Goal: Transaction & Acquisition: Purchase product/service

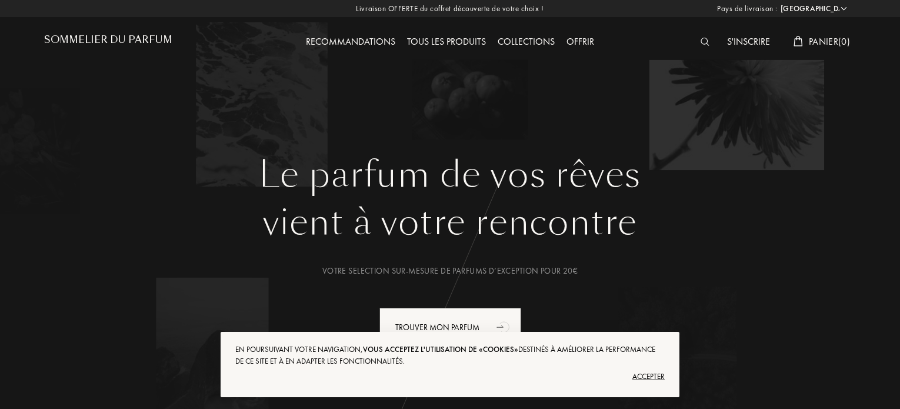
select select "FR"
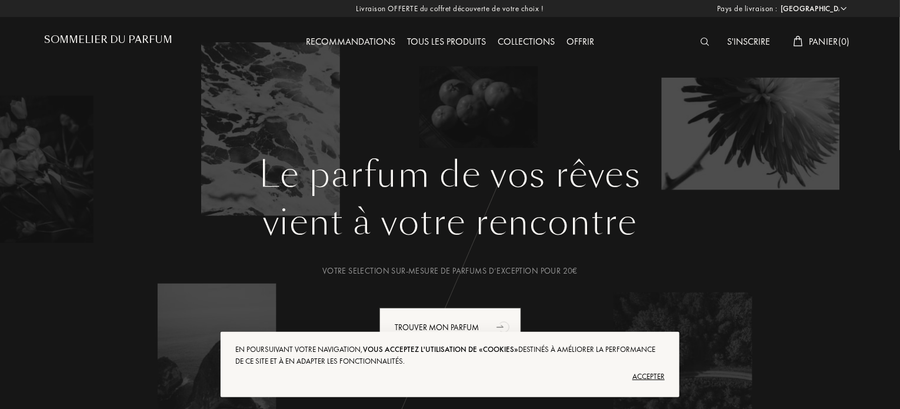
click at [645, 374] on div "Accepter" at bounding box center [449, 376] width 429 height 19
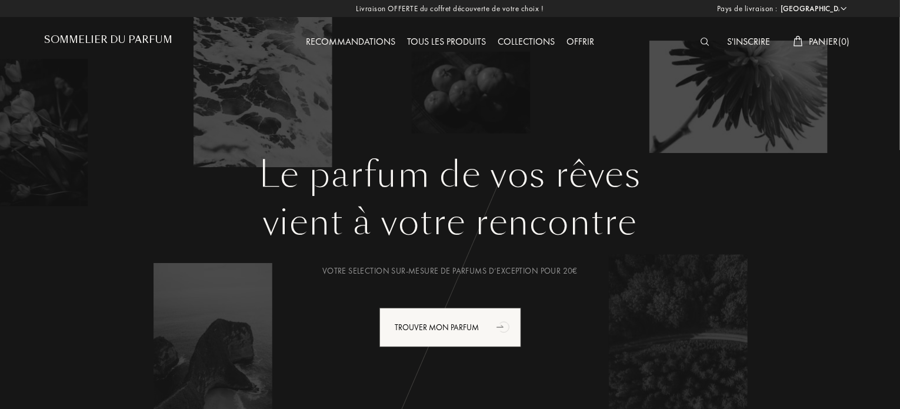
click at [475, 38] on div "Tous les produits" at bounding box center [446, 42] width 91 height 15
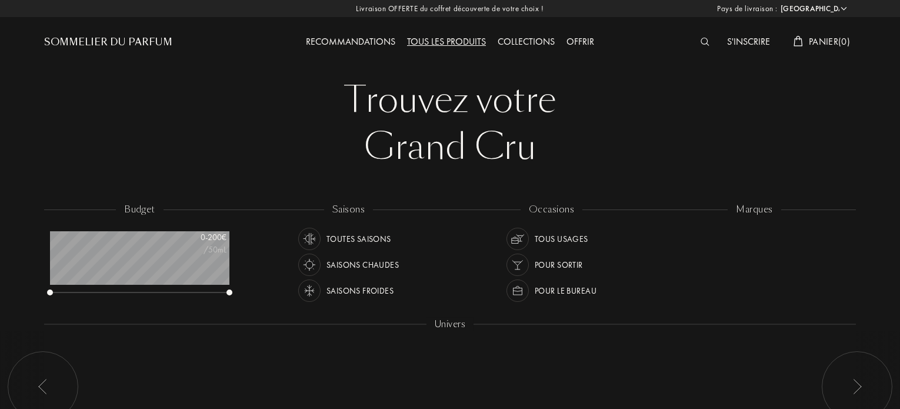
select select "FR"
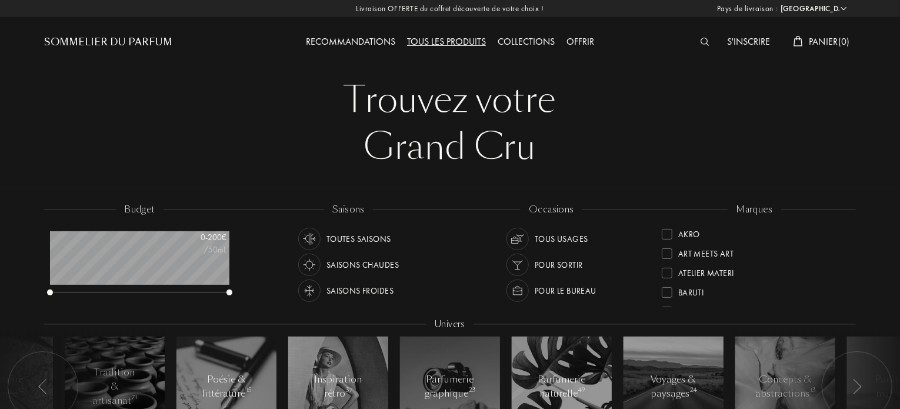
click at [339, 44] on div "Recommandations" at bounding box center [350, 42] width 101 height 15
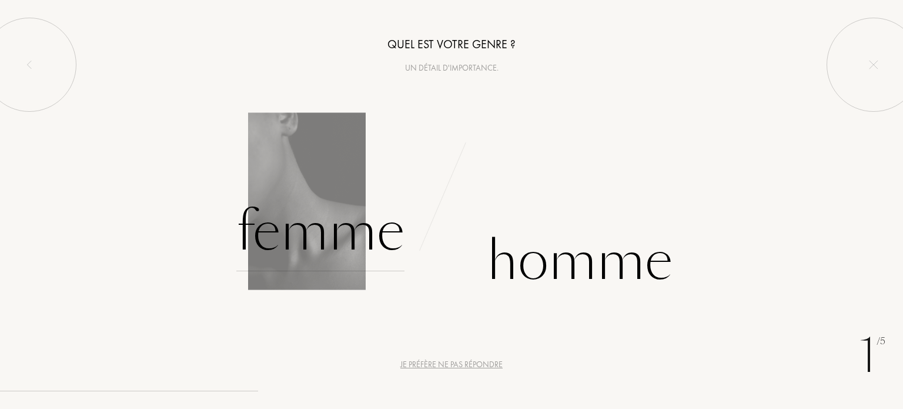
click at [326, 232] on div "Femme" at bounding box center [320, 231] width 168 height 79
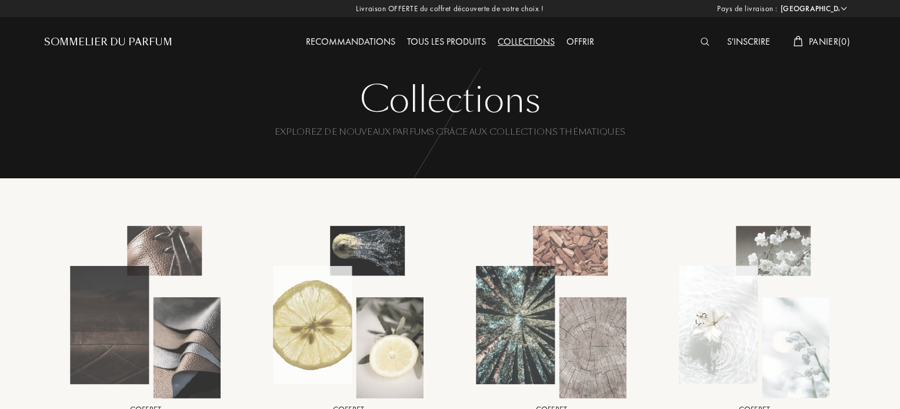
select select "FR"
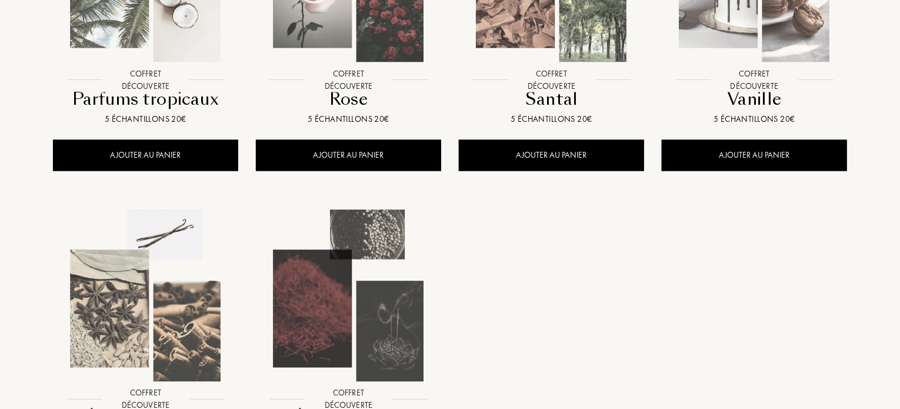
scroll to position [1035, 0]
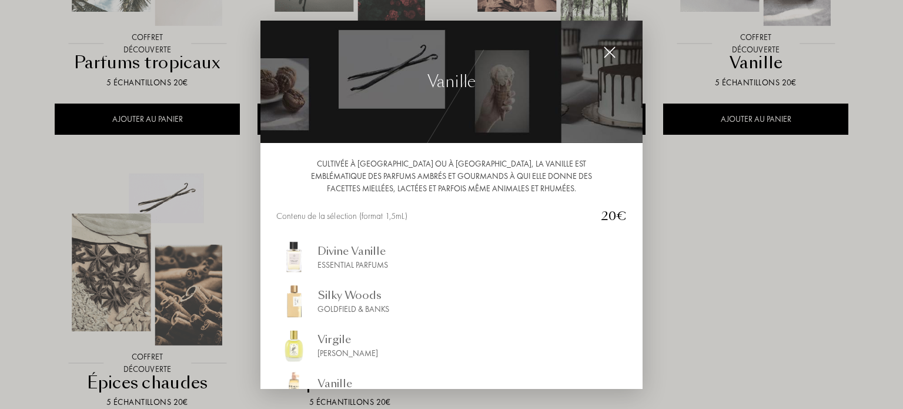
click at [634, 376] on div "Cultivée à la Réunion ou à Madagascar, la vanille est emblématique des parfums …" at bounding box center [451, 265] width 382 height 245
click at [376, 335] on div "Virgile" at bounding box center [348, 339] width 61 height 16
click at [609, 49] on img at bounding box center [609, 52] width 13 height 13
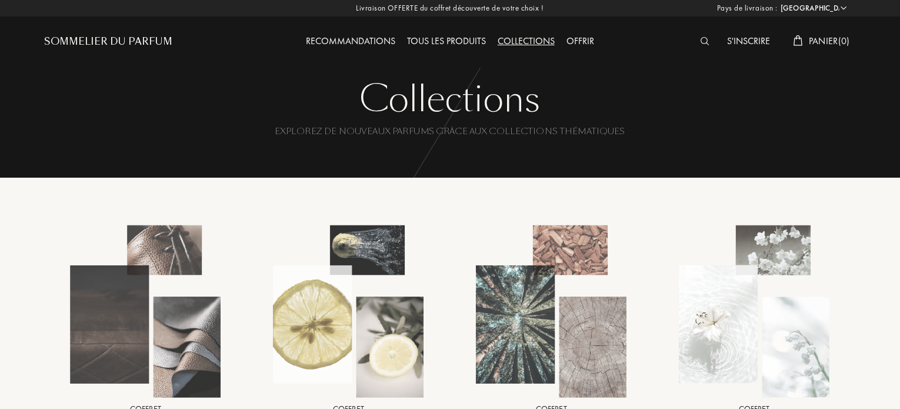
scroll to position [0, 0]
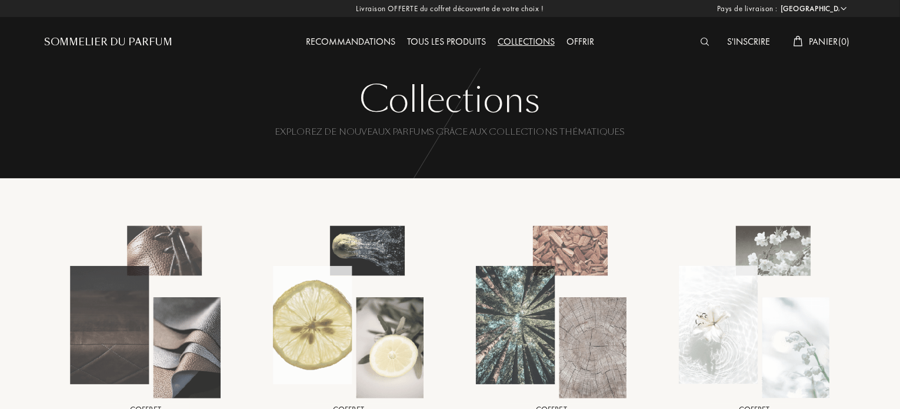
click at [419, 39] on div "Tous les produits" at bounding box center [446, 42] width 91 height 15
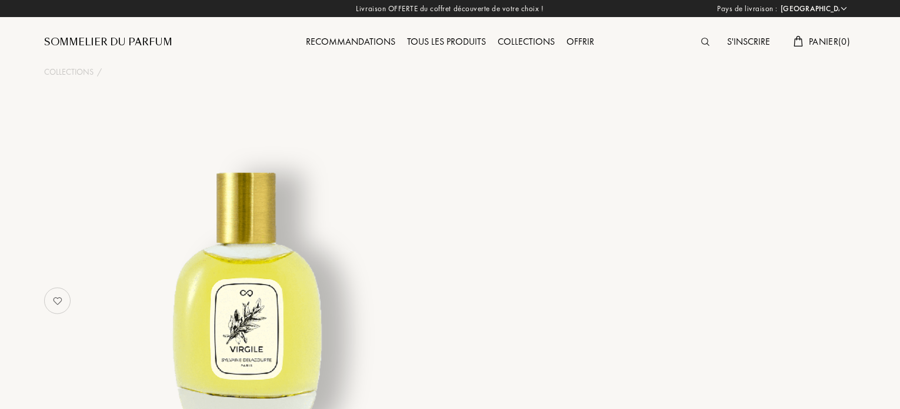
select select "FR"
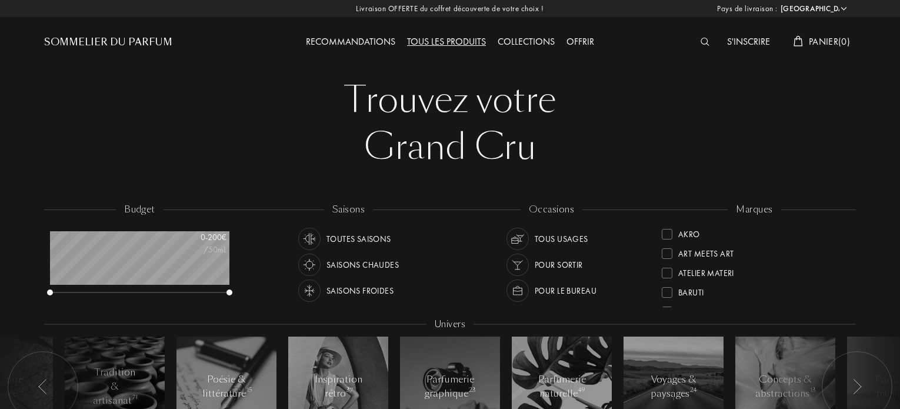
select select "FR"
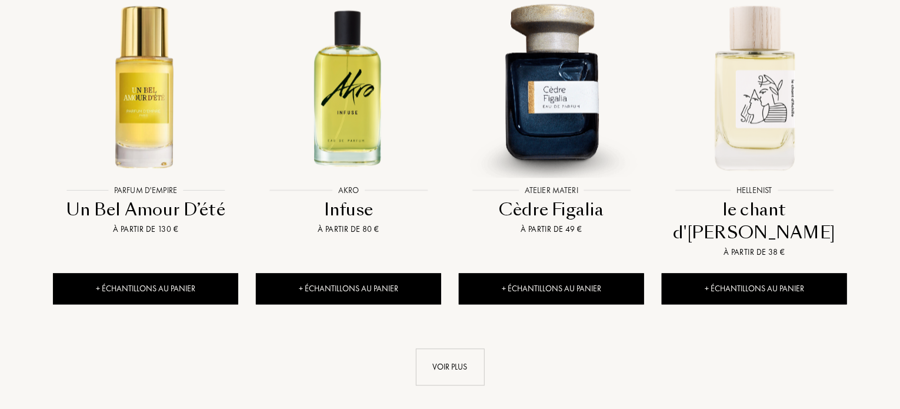
scroll to position [1223, 0]
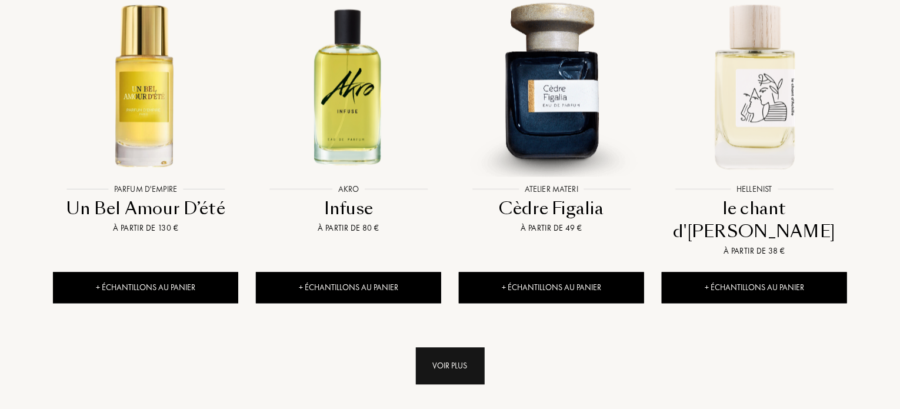
click at [442, 347] on div "Voir plus" at bounding box center [450, 365] width 69 height 37
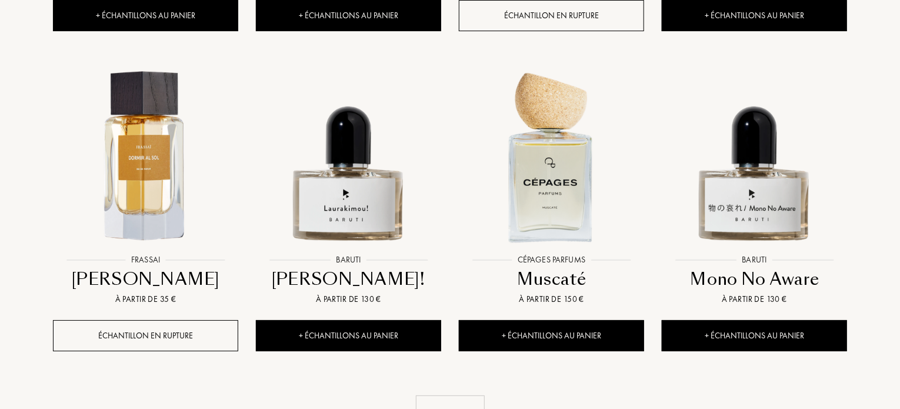
scroll to position [2211, 0]
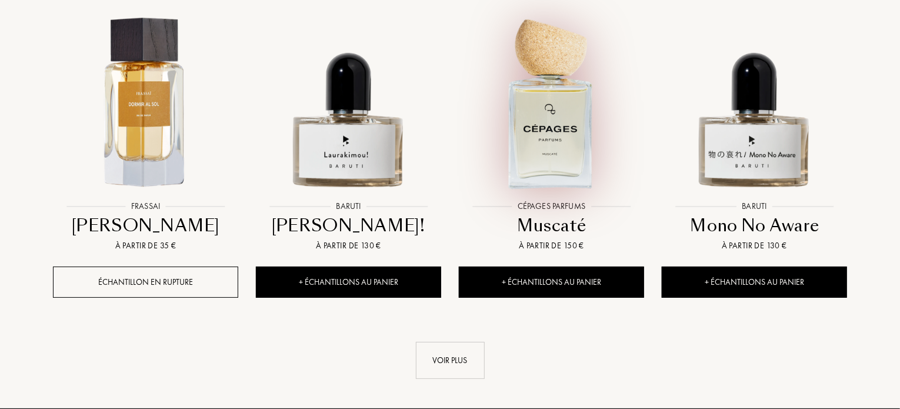
click at [600, 107] on img at bounding box center [551, 102] width 183 height 183
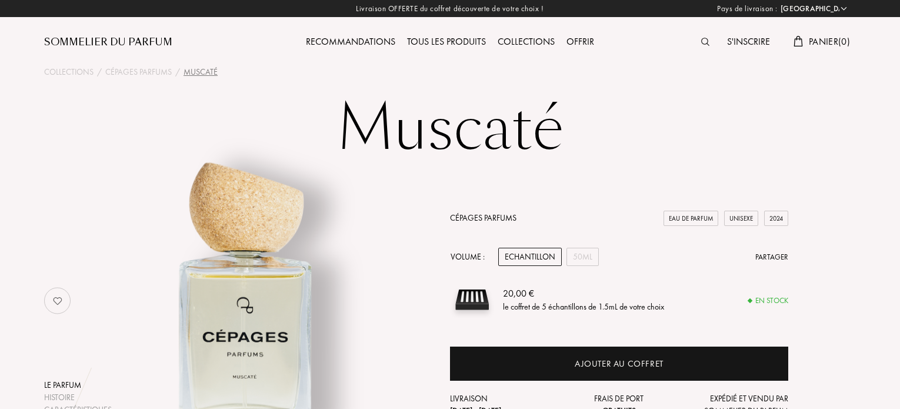
select select "FR"
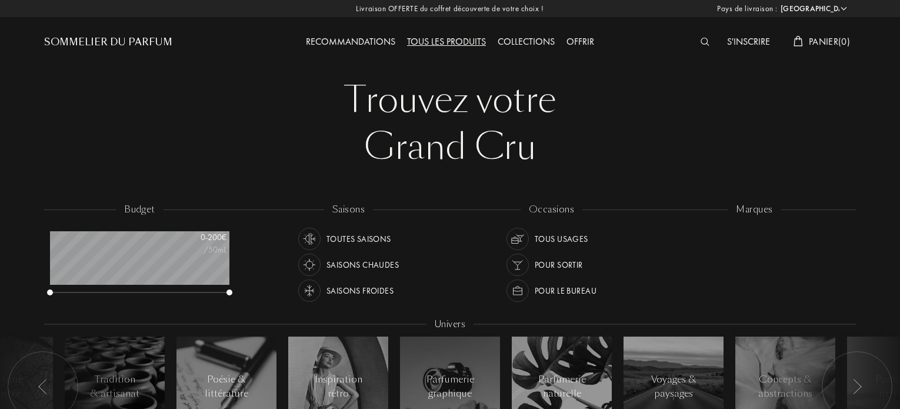
select select "FR"
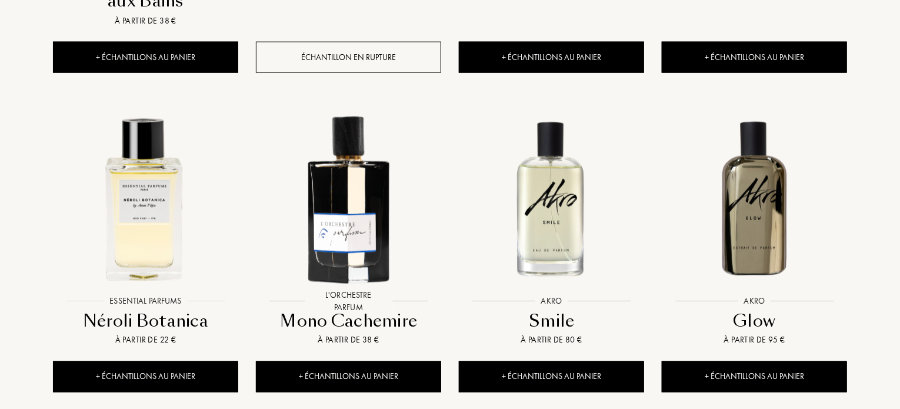
scroll to position [790, 0]
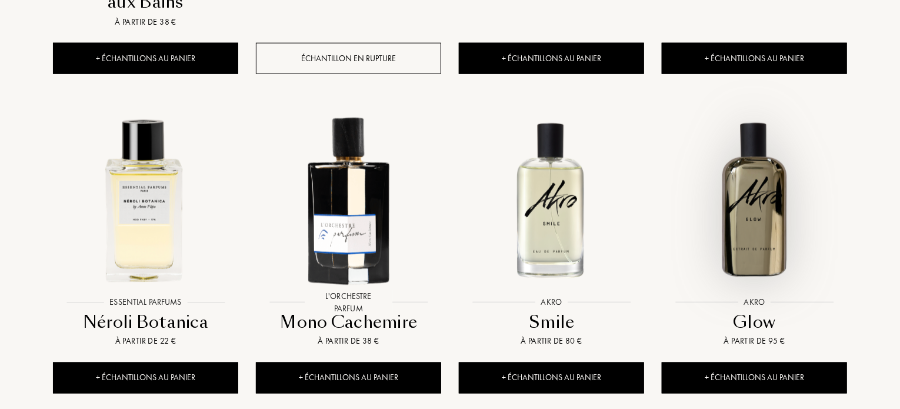
click at [753, 171] on img at bounding box center [754, 199] width 183 height 183
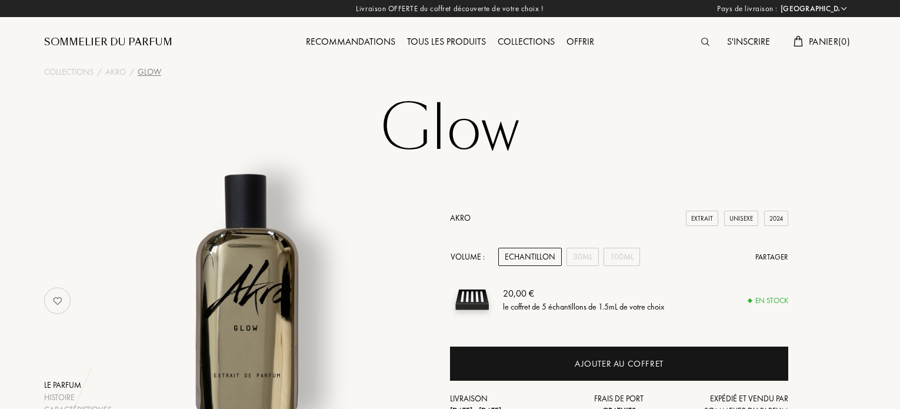
select select "FR"
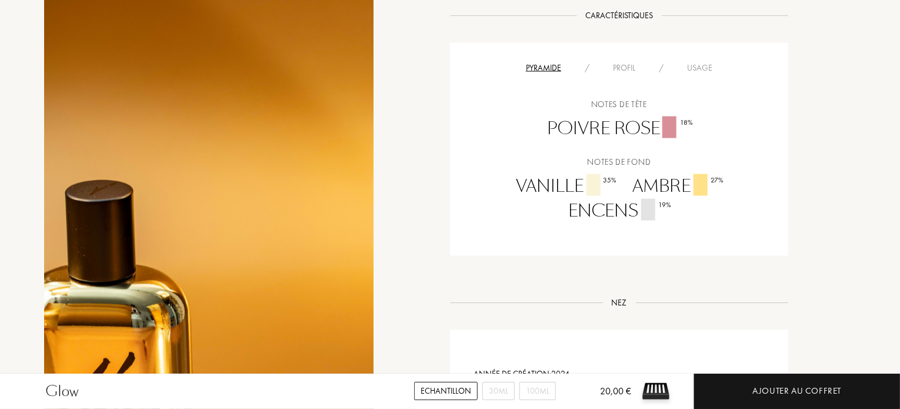
scroll to position [917, 0]
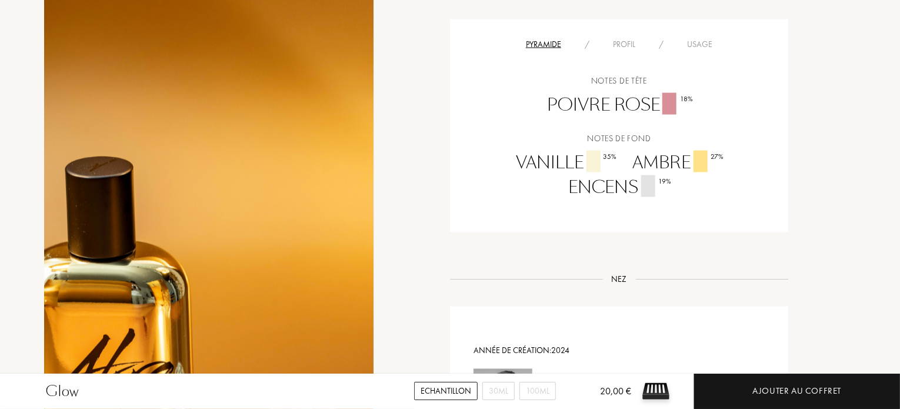
click at [427, 390] on div "Echantillon" at bounding box center [446, 391] width 64 height 18
click at [440, 383] on div "Echantillon" at bounding box center [446, 391] width 64 height 18
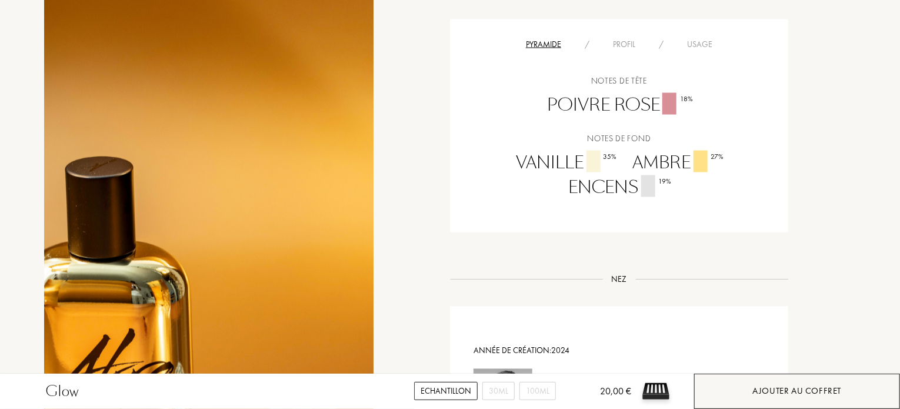
click at [748, 383] on div "Ajouter au coffret" at bounding box center [797, 390] width 206 height 35
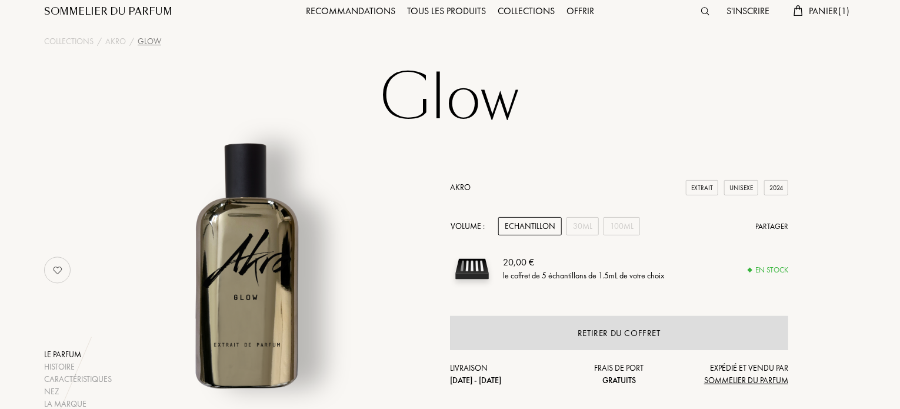
scroll to position [0, 0]
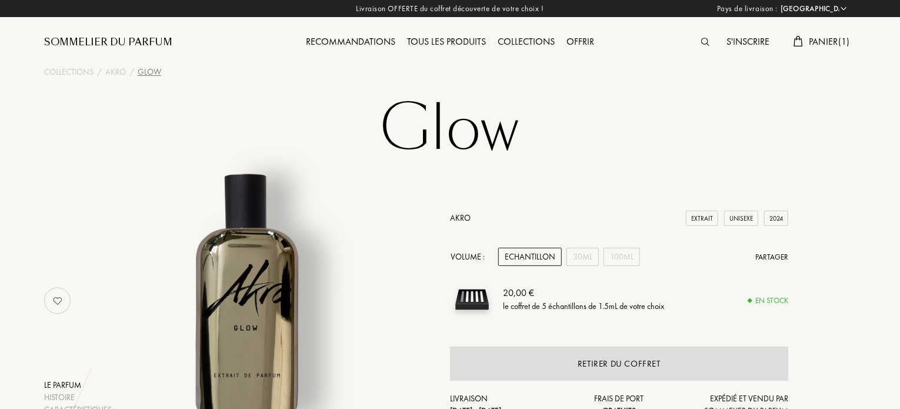
click at [457, 213] on link "Akro" at bounding box center [460, 217] width 21 height 11
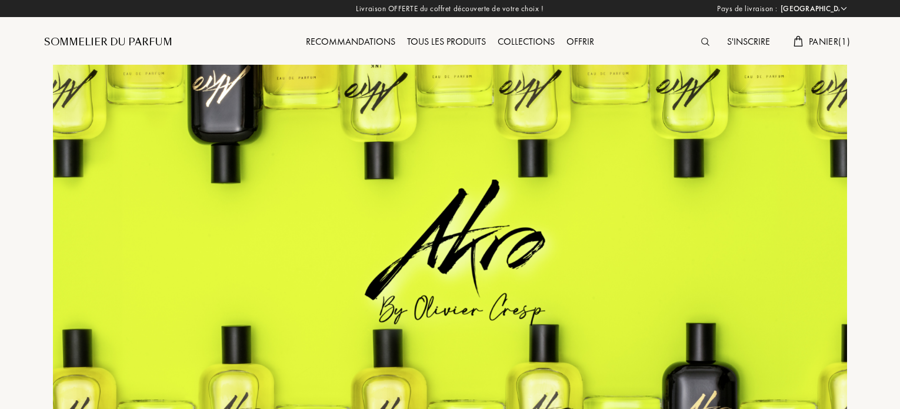
select select "FR"
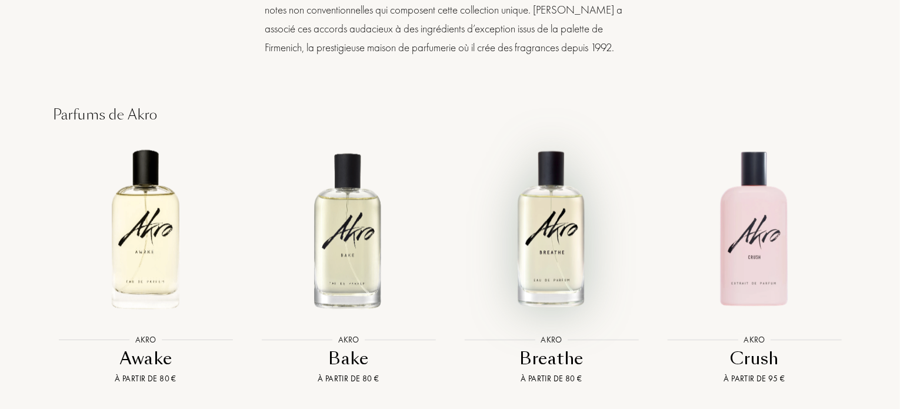
scroll to position [941, 0]
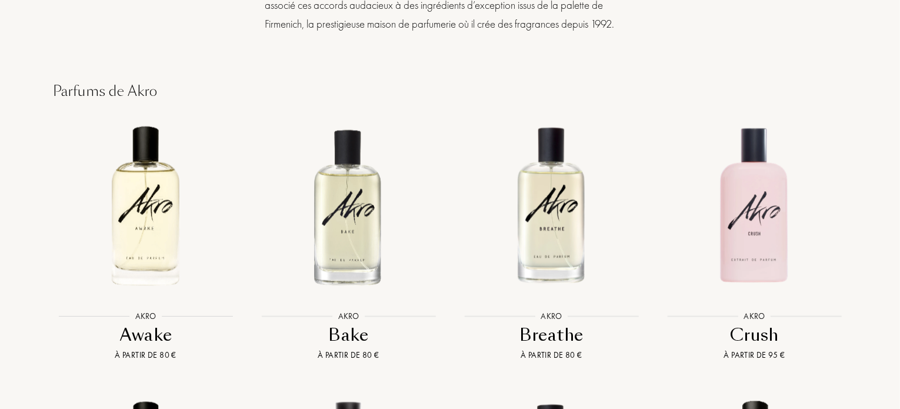
click at [339, 324] on div "Bake" at bounding box center [348, 335] width 193 height 23
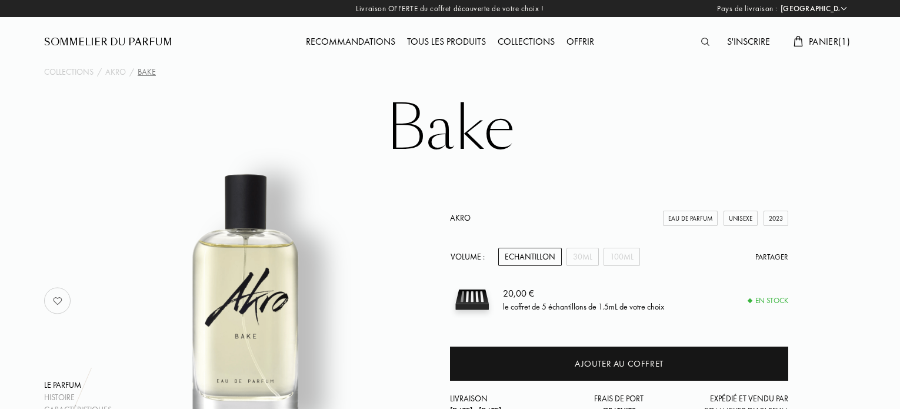
select select "FR"
click at [516, 259] on div "Echantillon" at bounding box center [530, 257] width 64 height 18
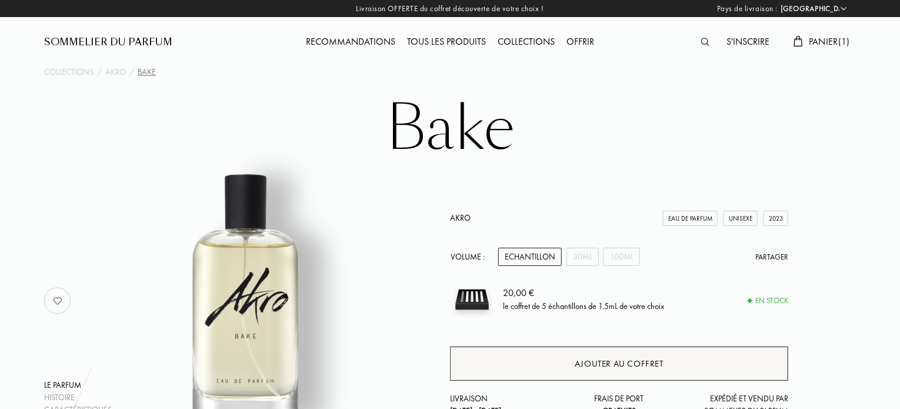
click at [516, 370] on div "Ajouter au coffret" at bounding box center [619, 363] width 338 height 34
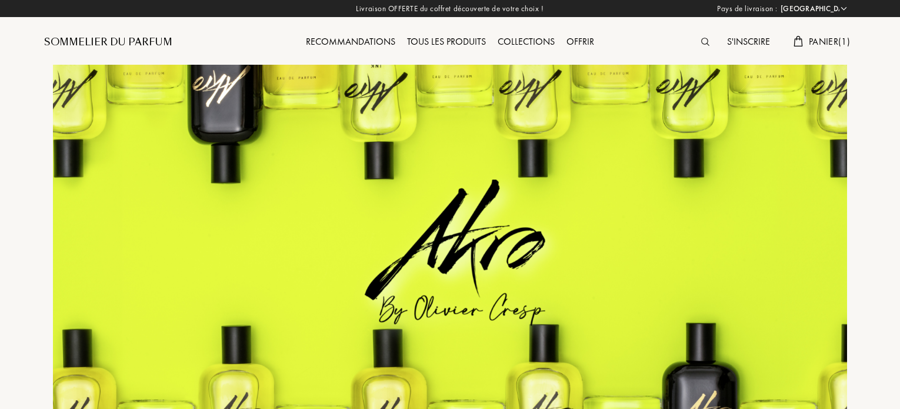
select select "FR"
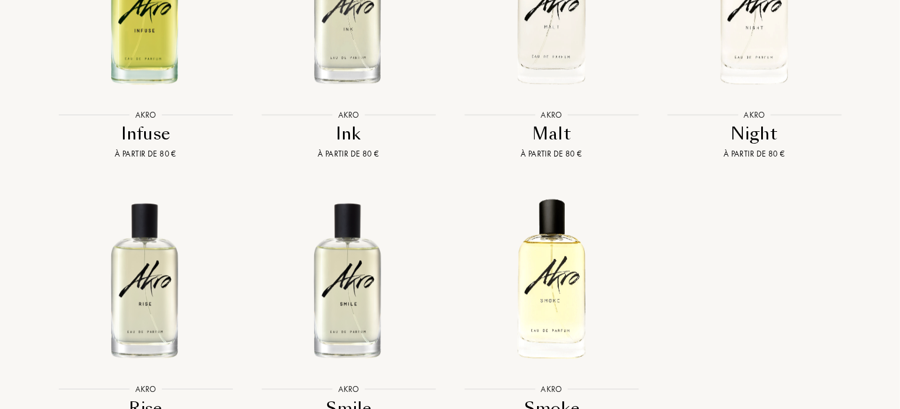
scroll to position [1715, 0]
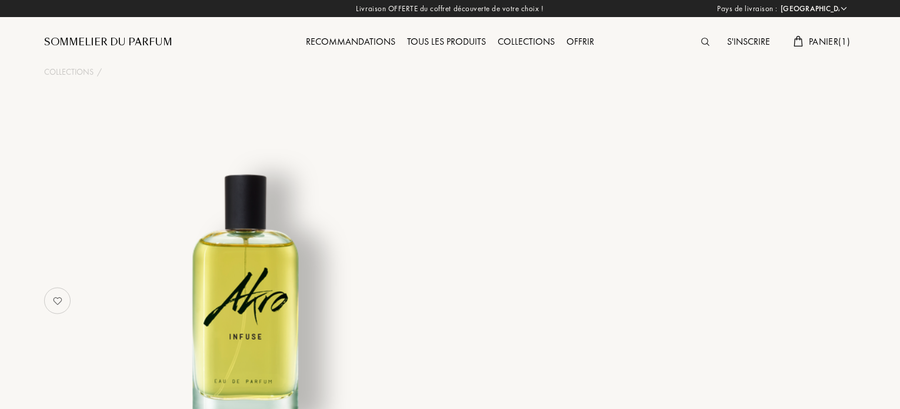
select select "FR"
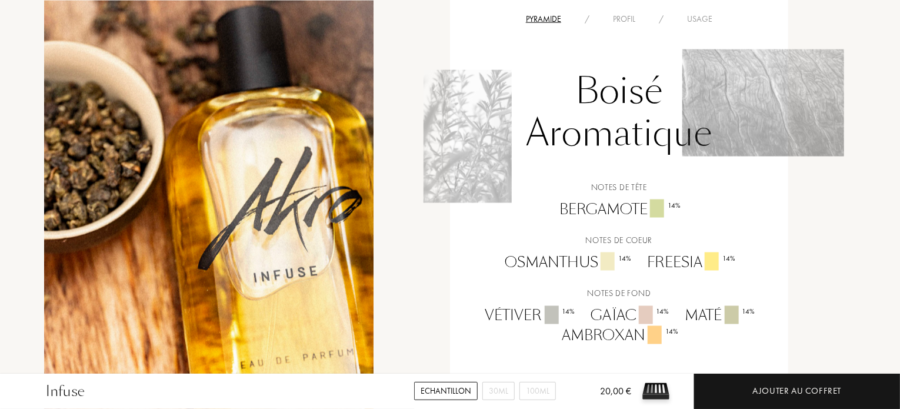
scroll to position [847, 0]
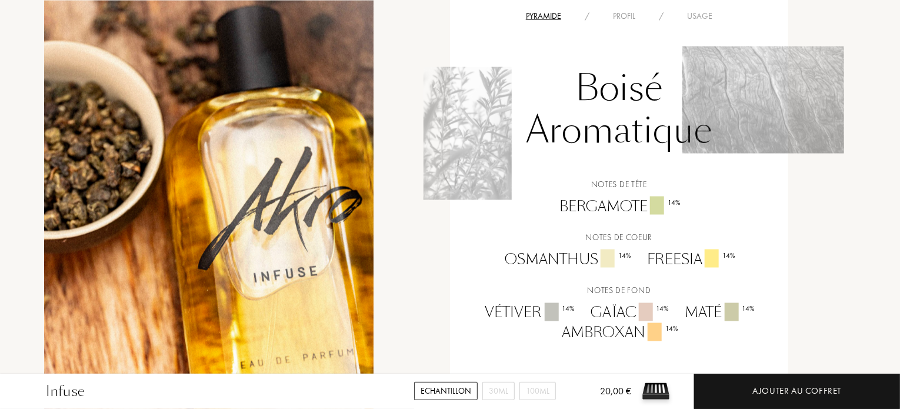
click at [447, 384] on div "Echantillon" at bounding box center [446, 391] width 64 height 18
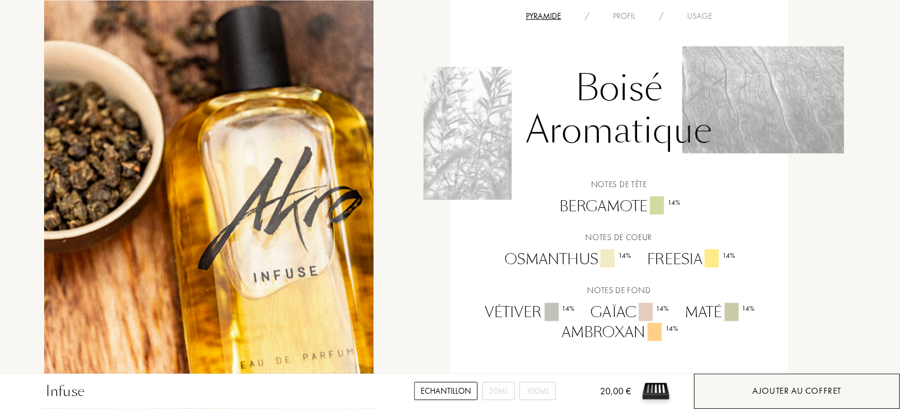
click at [747, 398] on div "Ajouter au coffret" at bounding box center [797, 390] width 206 height 35
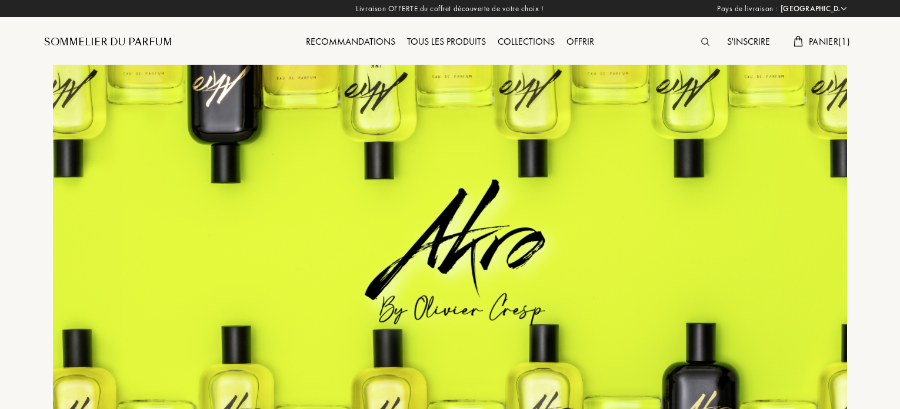
select select "FR"
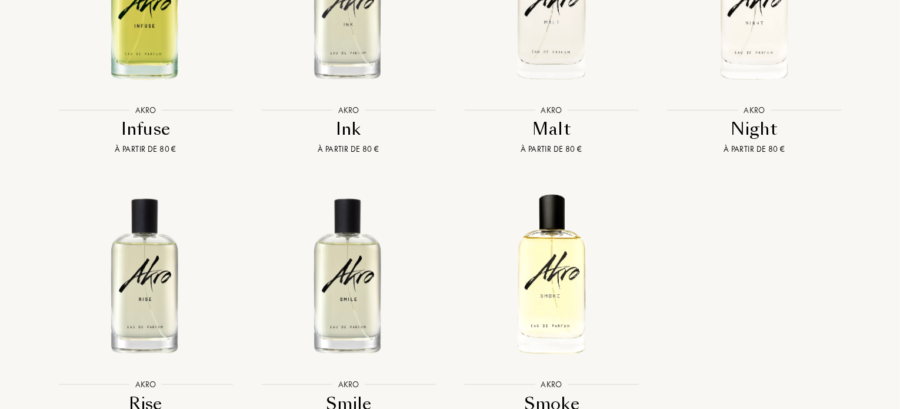
click at [318, 264] on img at bounding box center [348, 274] width 183 height 183
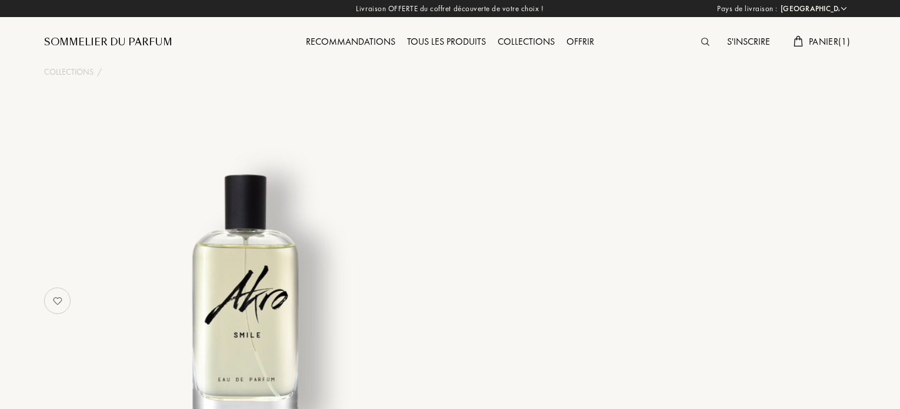
select select "FR"
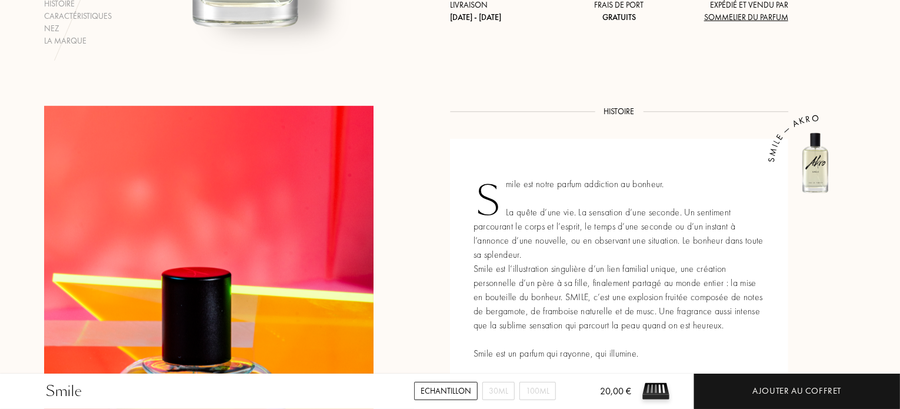
scroll to position [400, 0]
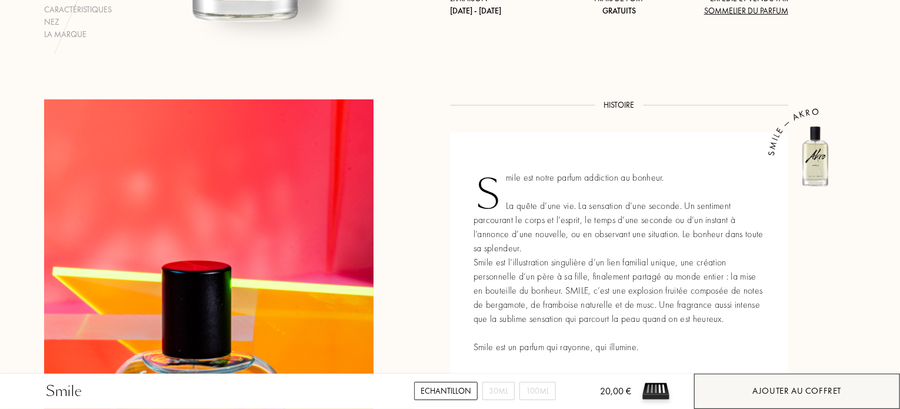
click at [719, 390] on div "Ajouter au coffret" at bounding box center [797, 390] width 206 height 35
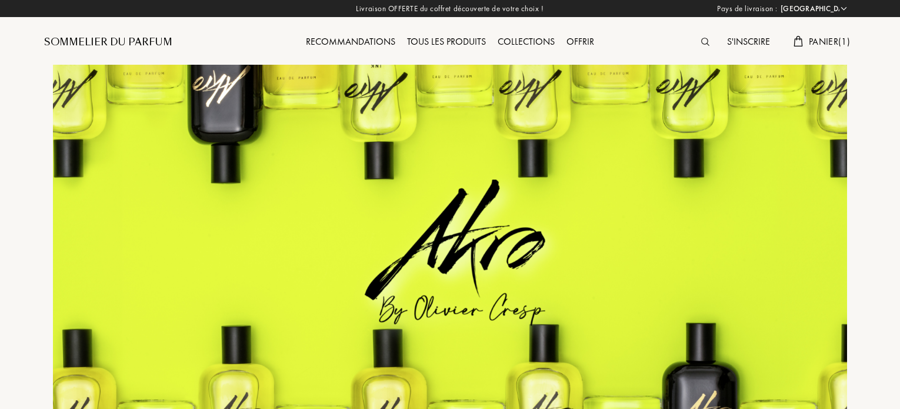
select select "FR"
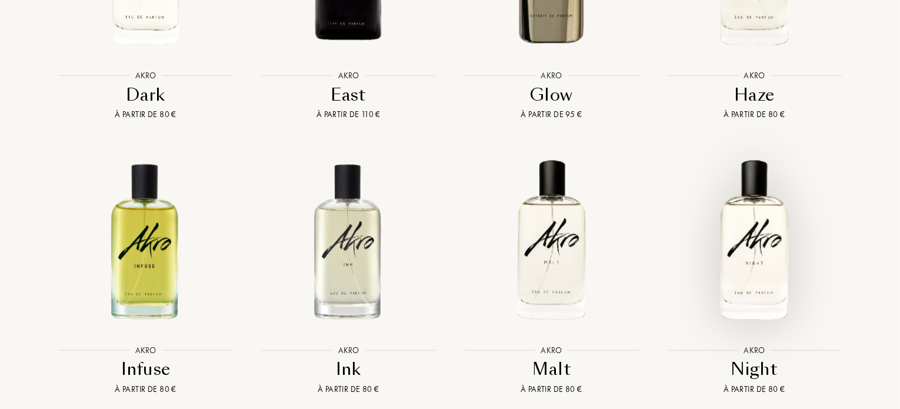
scroll to position [1432, 0]
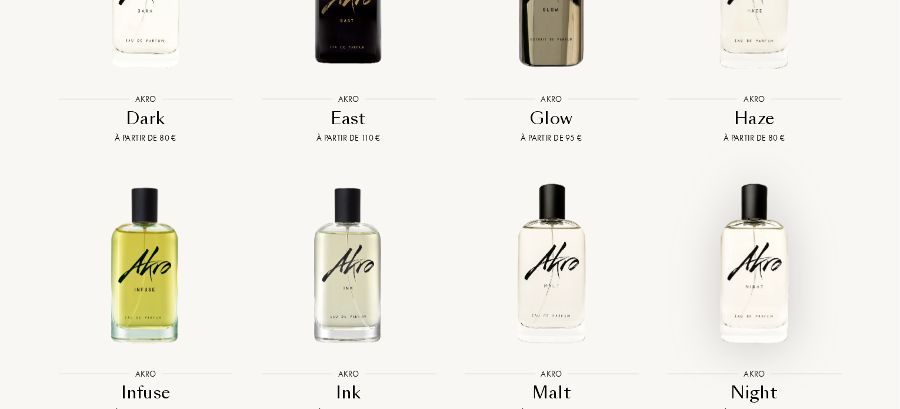
click at [764, 265] on img at bounding box center [754, 263] width 183 height 183
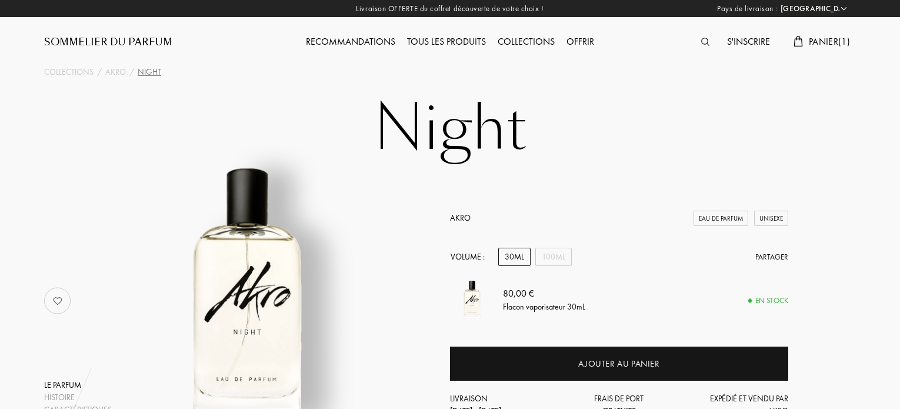
select select "FR"
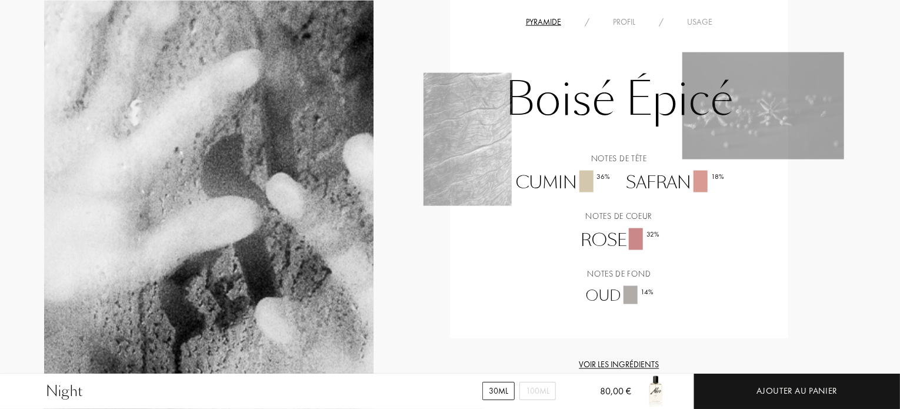
scroll to position [800, 0]
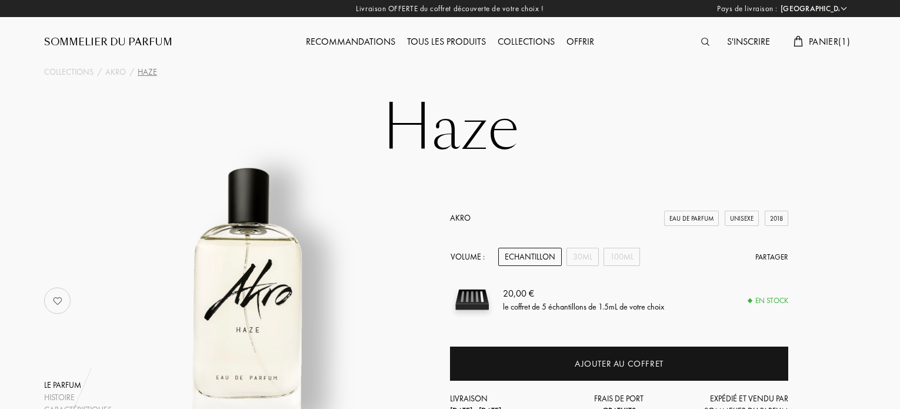
select select "FR"
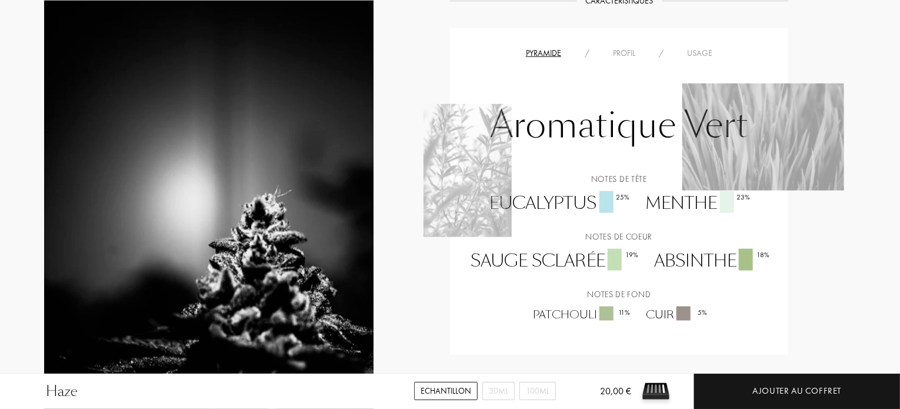
scroll to position [800, 0]
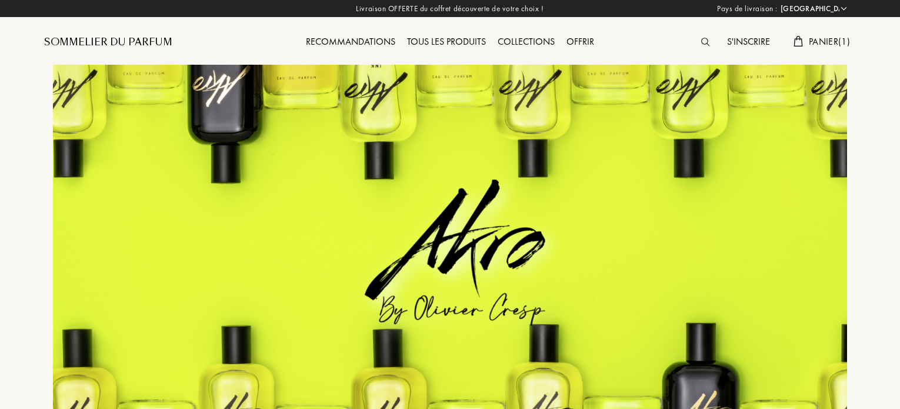
select select "FR"
click at [442, 38] on div "Tous les produits" at bounding box center [446, 42] width 91 height 15
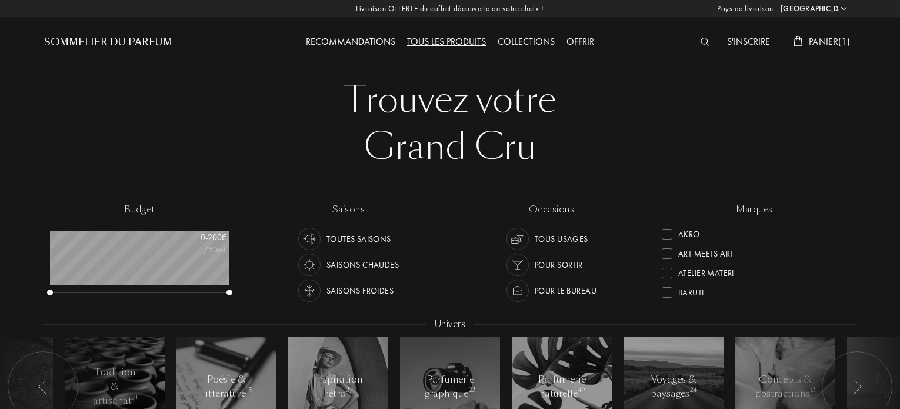
select select "FR"
click at [555, 283] on div "Pour le bureau" at bounding box center [566, 290] width 62 height 22
click at [524, 39] on div "Collections" at bounding box center [526, 42] width 69 height 15
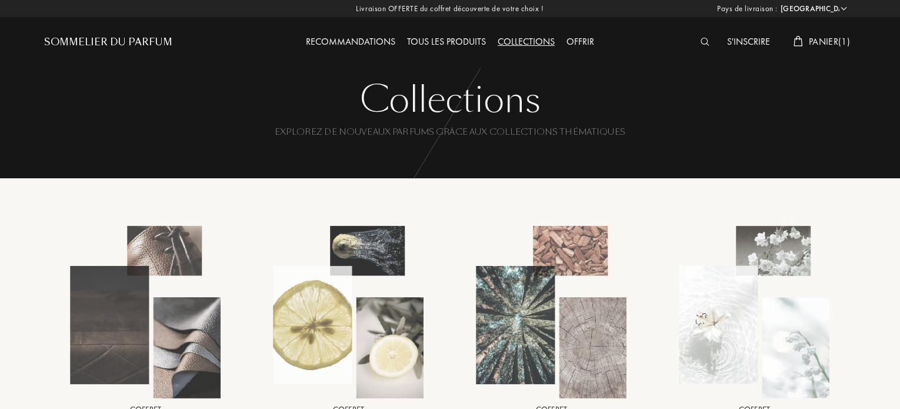
select select "FR"
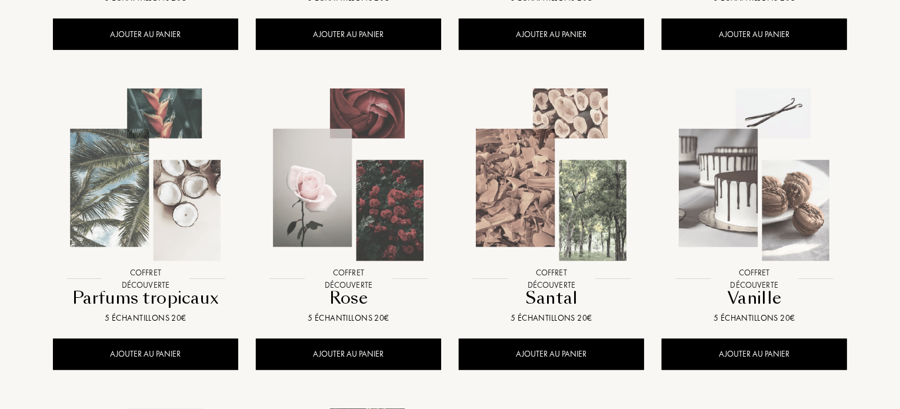
scroll to position [800, 0]
click at [779, 185] on img at bounding box center [754, 174] width 183 height 183
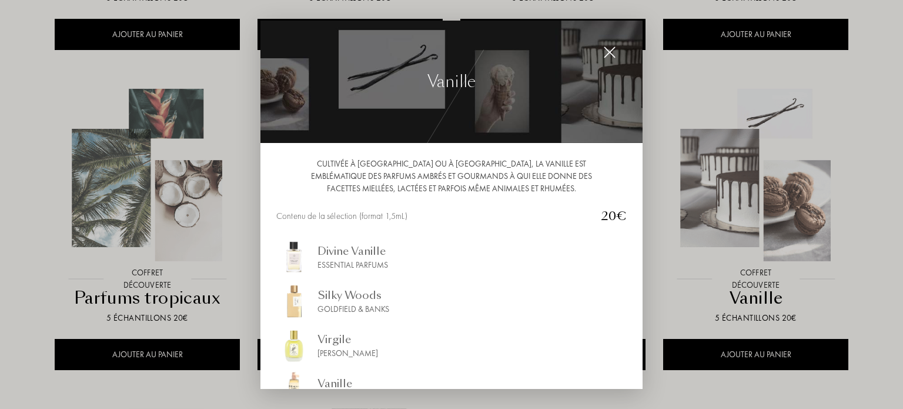
click at [609, 49] on img at bounding box center [609, 52] width 13 height 13
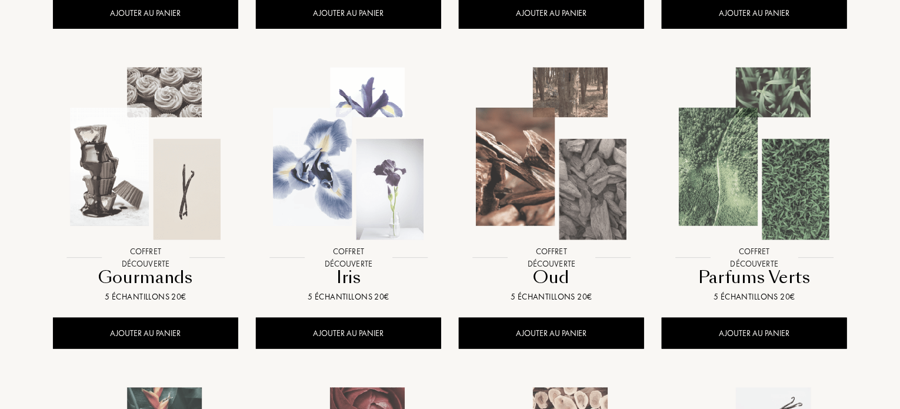
scroll to position [494, 0]
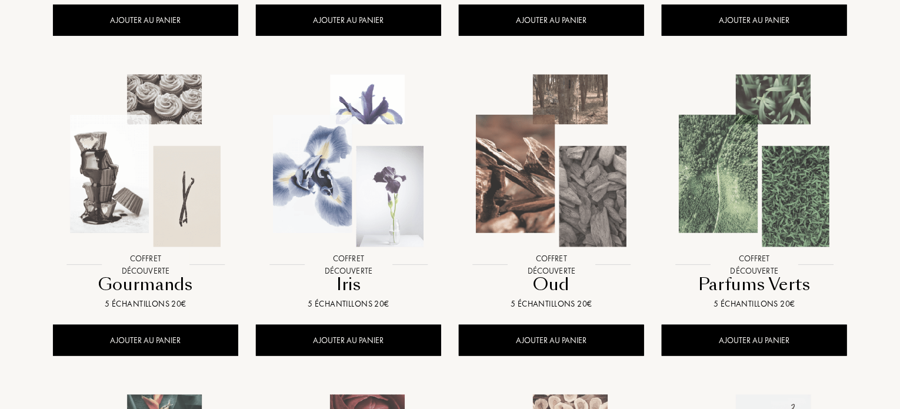
click at [168, 191] on img at bounding box center [145, 160] width 183 height 183
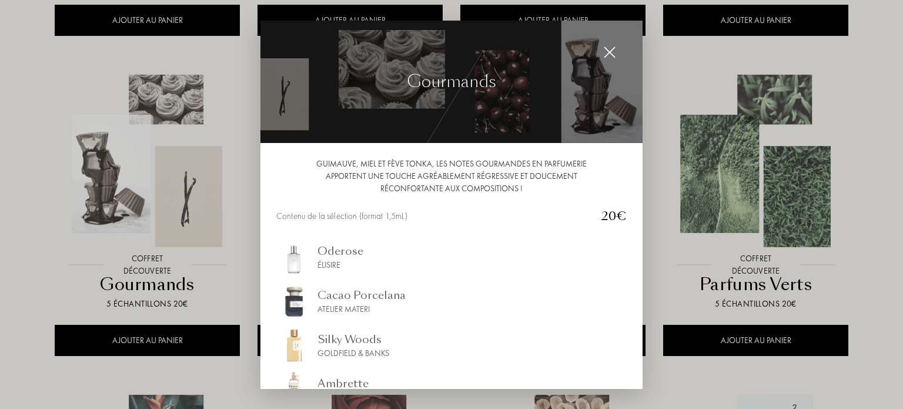
click at [607, 46] on img at bounding box center [609, 52] width 13 height 13
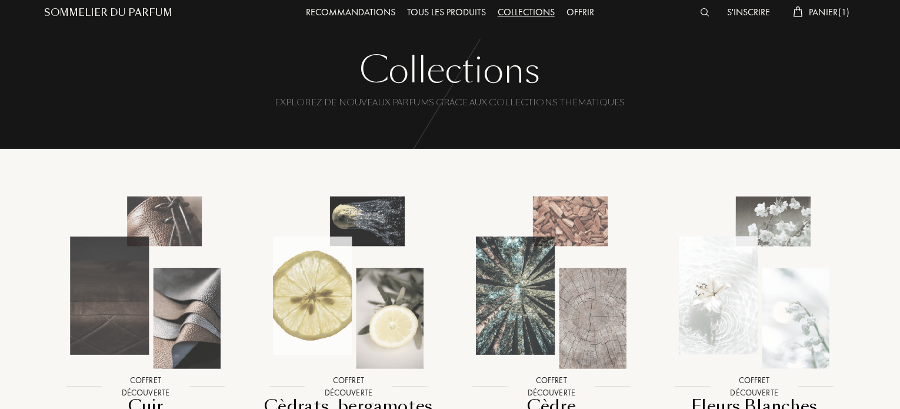
scroll to position [0, 0]
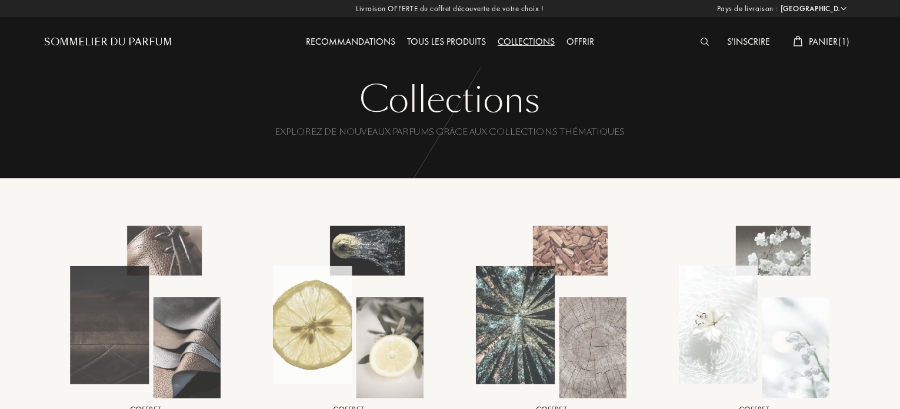
click at [701, 42] on img at bounding box center [704, 42] width 9 height 8
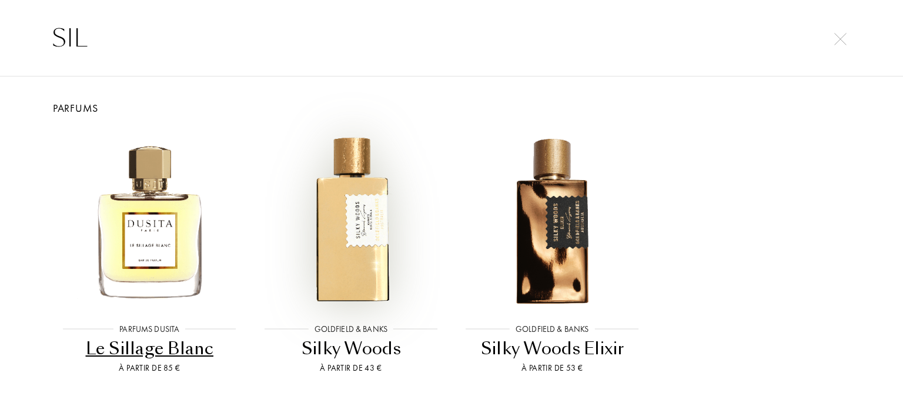
type input "SIL"
click at [372, 253] on img at bounding box center [350, 219] width 181 height 181
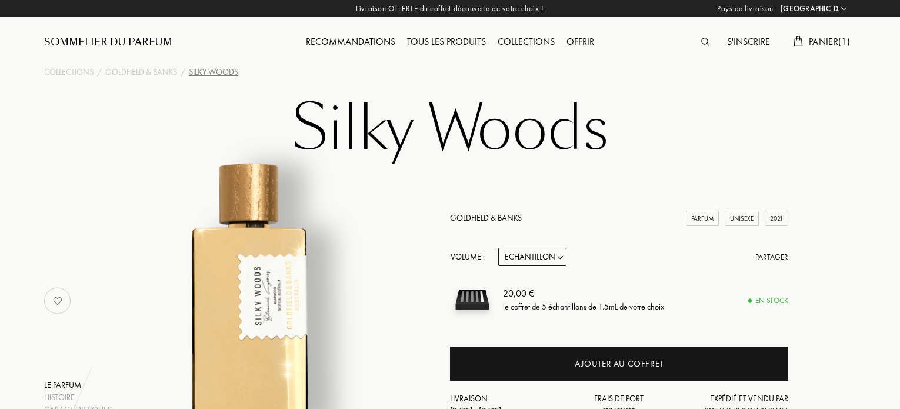
select select "FR"
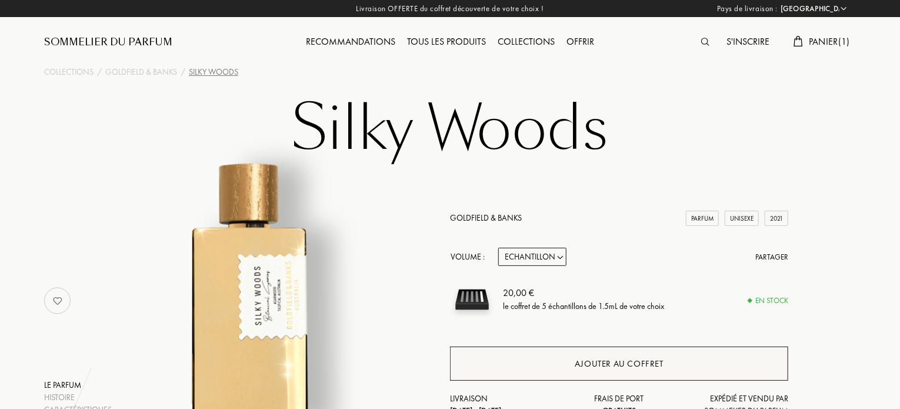
click at [623, 366] on div "Ajouter au coffret" at bounding box center [619, 364] width 89 height 14
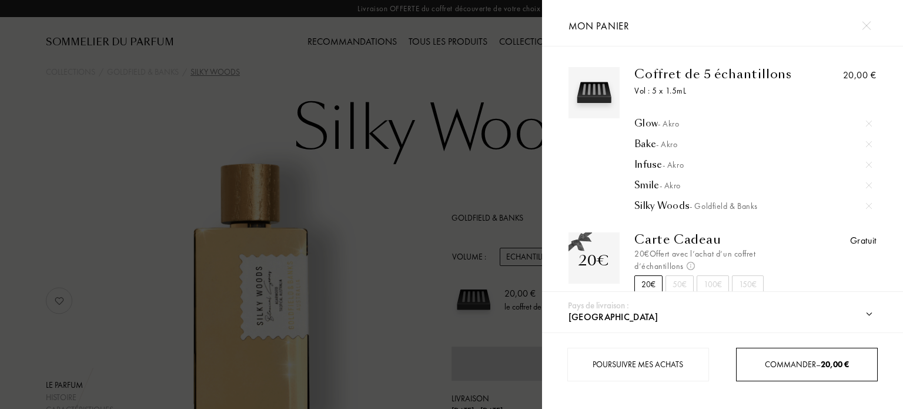
click at [757, 352] on div "Commander – 20,00 €" at bounding box center [807, 365] width 142 height 34
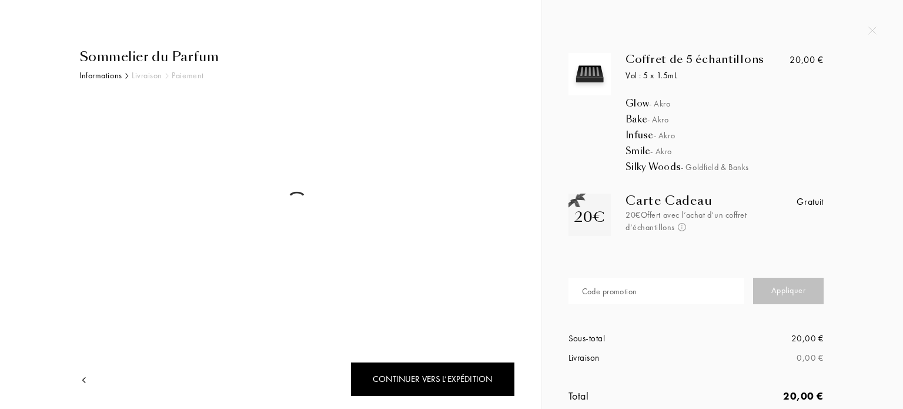
select select "FR"
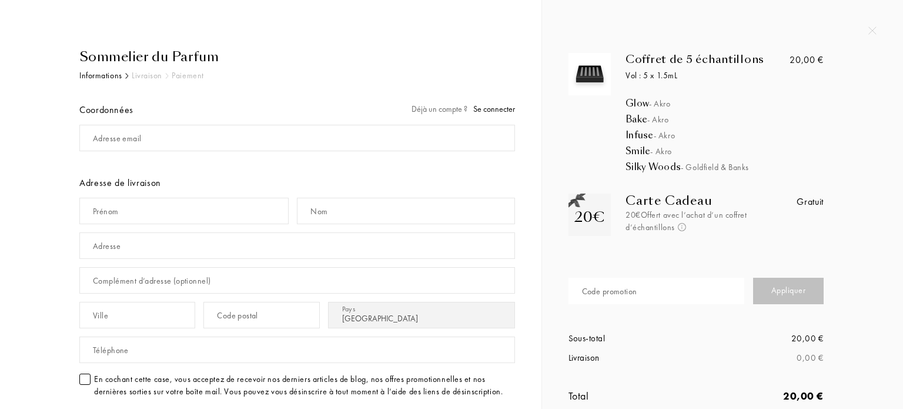
click at [487, 110] on span "Se connecter" at bounding box center [494, 108] width 42 height 11
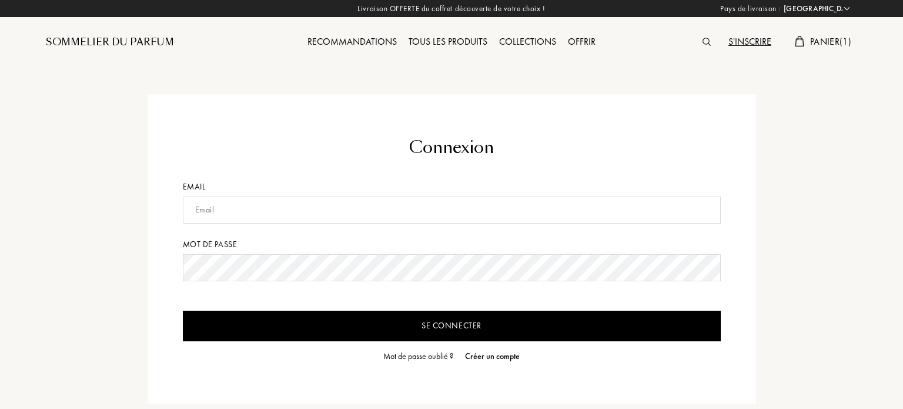
select select "FR"
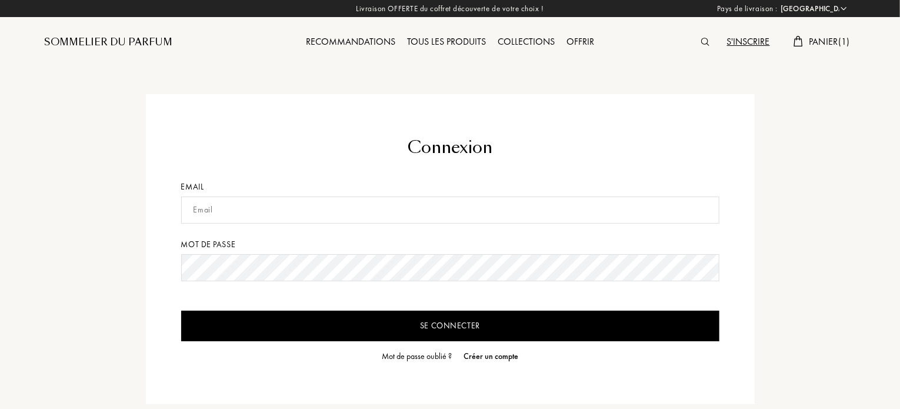
click at [266, 213] on input "text" at bounding box center [450, 209] width 538 height 27
type input "[EMAIL_ADDRESS][DOMAIN_NAME]"
click at [181, 310] on input "Se connecter" at bounding box center [450, 325] width 538 height 31
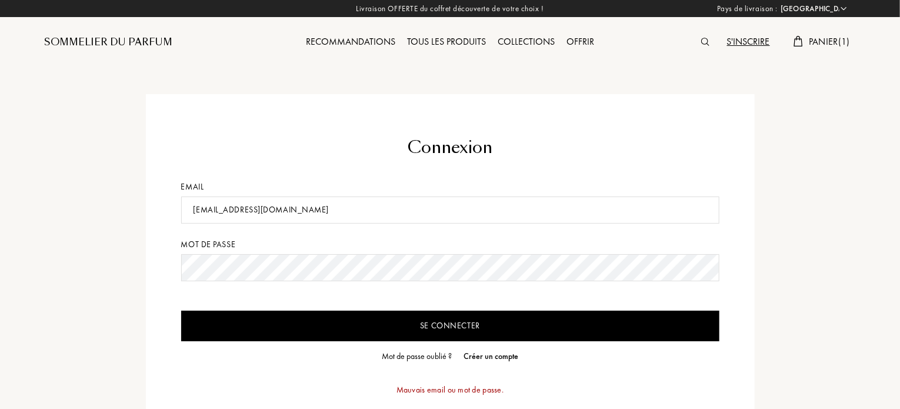
click at [181, 310] on input "Se connecter" at bounding box center [450, 325] width 538 height 31
click at [400, 350] on div "Mot de passe oublié ?" at bounding box center [417, 356] width 70 height 12
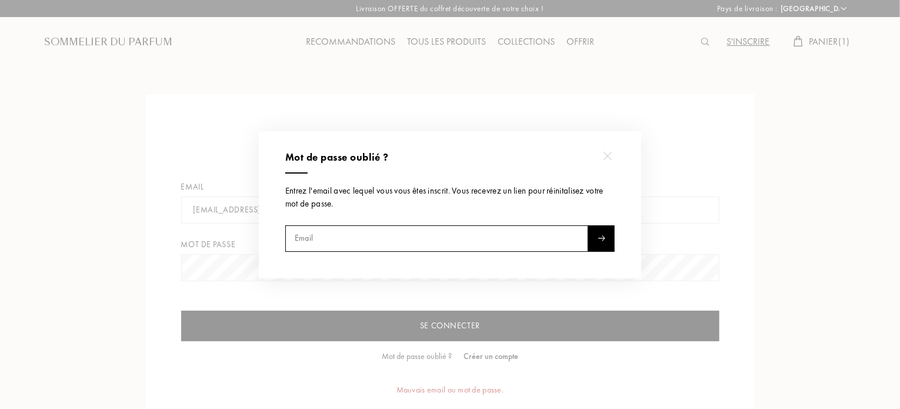
click at [318, 243] on input "text" at bounding box center [436, 238] width 303 height 26
type input "[EMAIL_ADDRESS][DOMAIN_NAME]"
click at [594, 239] on div at bounding box center [601, 238] width 26 height 26
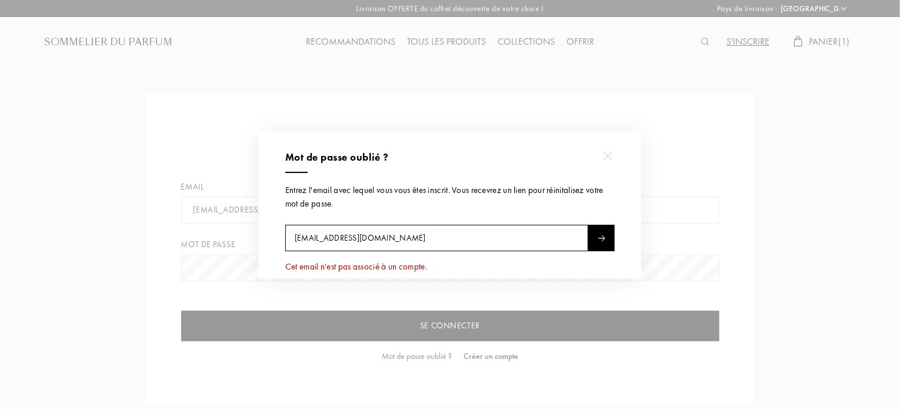
click at [214, 133] on div at bounding box center [451, 204] width 903 height 409
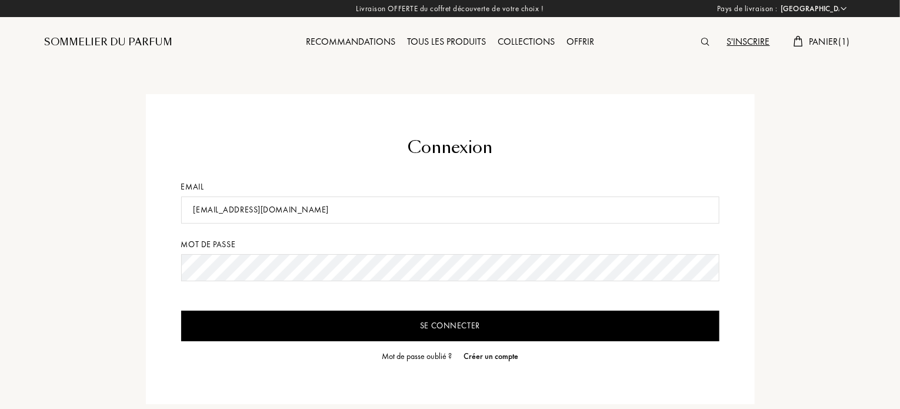
click at [490, 351] on div "Créer un compte" at bounding box center [490, 356] width 55 height 12
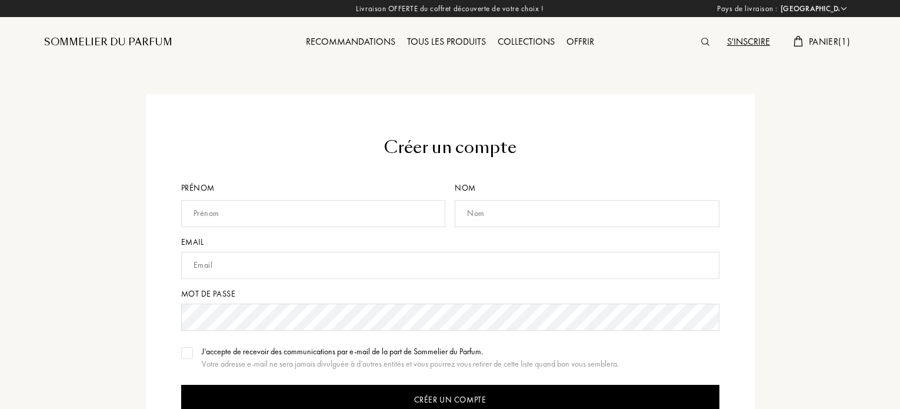
select select "FR"
click at [299, 211] on input "text" at bounding box center [313, 213] width 265 height 27
type input "Katya"
type input "Heinisch"
type input "[EMAIL_ADDRESS][DOMAIN_NAME]"
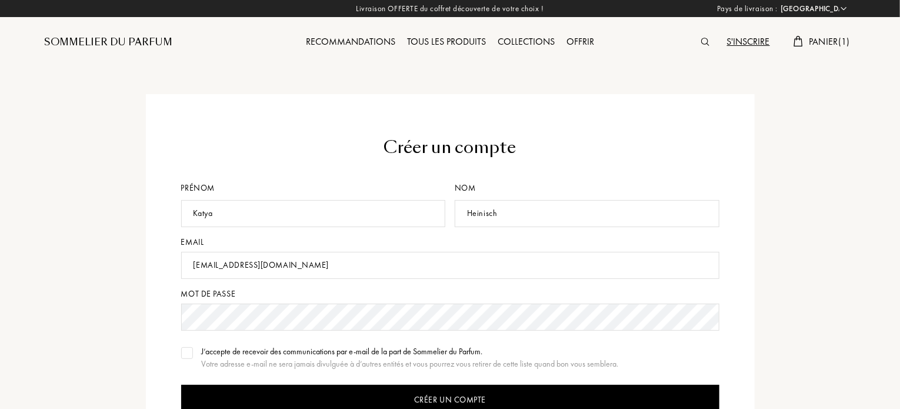
click at [181, 385] on input "Créer un compte" at bounding box center [450, 400] width 538 height 31
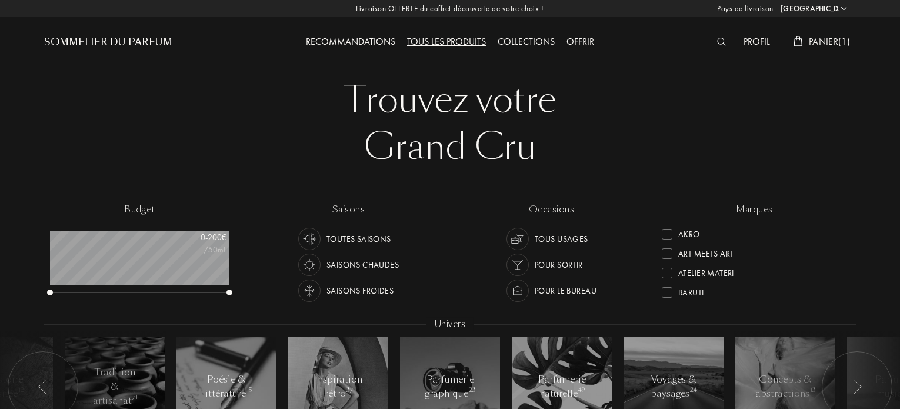
select select "FR"
click at [816, 39] on span "Panier ( 1 )" at bounding box center [829, 41] width 41 height 12
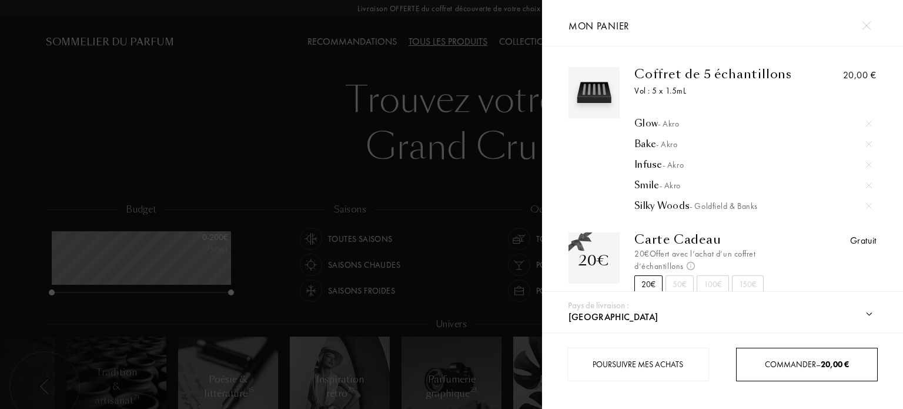
click at [775, 352] on div "Commander – 20,00 €" at bounding box center [807, 365] width 142 height 34
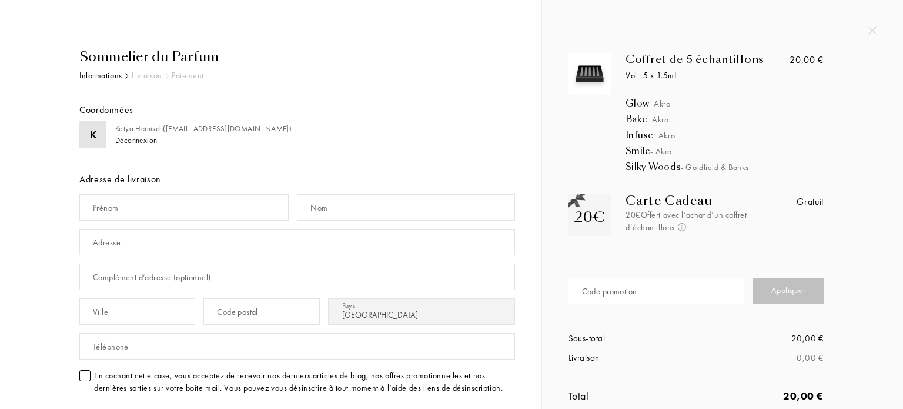
select select "FR"
click at [124, 210] on input "text" at bounding box center [183, 207] width 209 height 26
type input "Katya"
type input "Heinisch"
type input "[STREET_ADDRESS]"
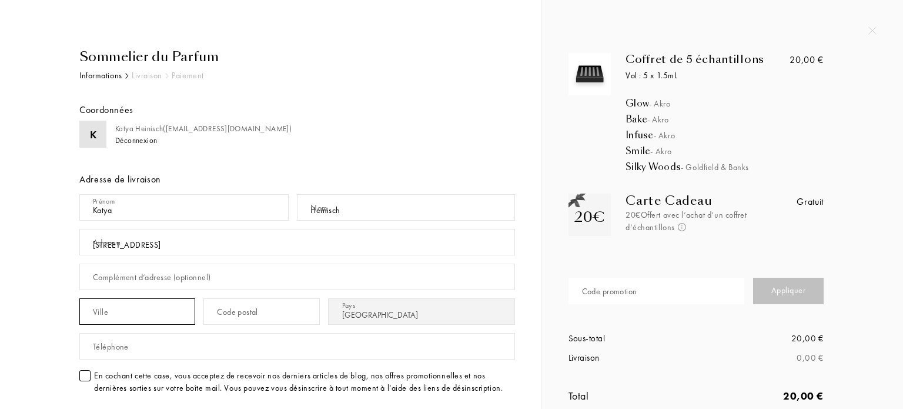
type input "Cognac"
type input "16100"
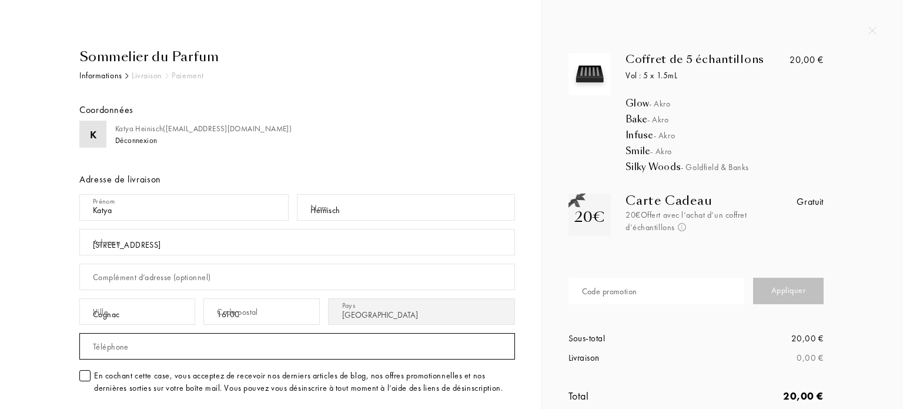
type input "0698409848"
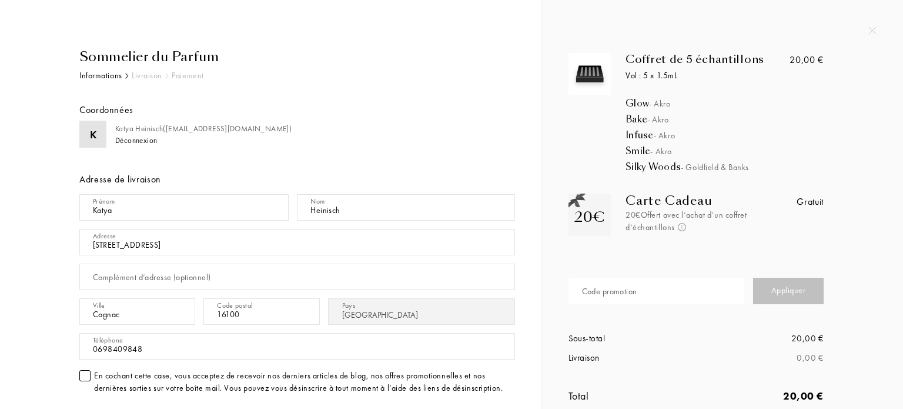
click at [83, 373] on div at bounding box center [84, 375] width 11 height 11
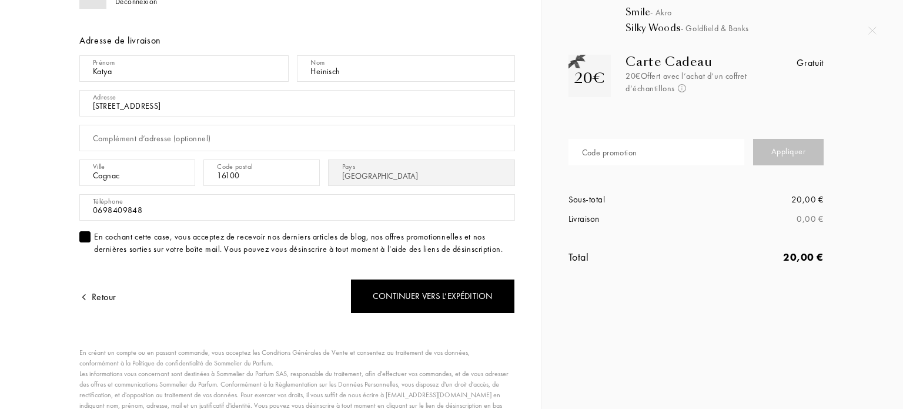
scroll to position [165, 0]
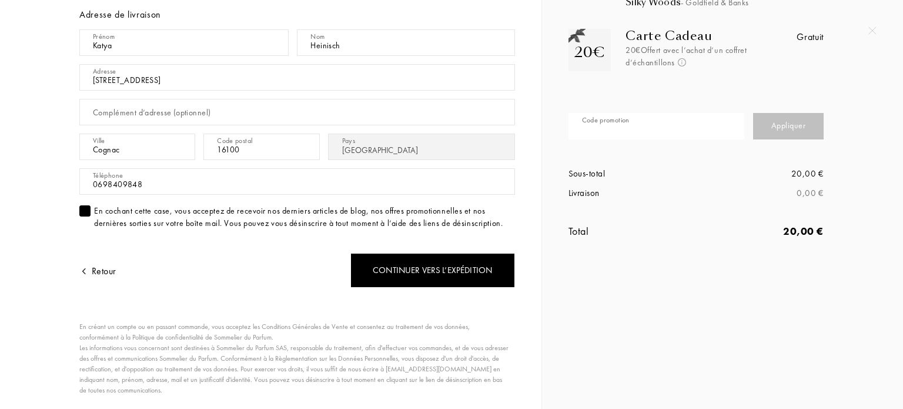
click at [606, 122] on div "Code promotion" at bounding box center [661, 126] width 185 height 35
type input "[PERSON_NAME]"
click at [808, 134] on div "Appliquer" at bounding box center [788, 126] width 71 height 26
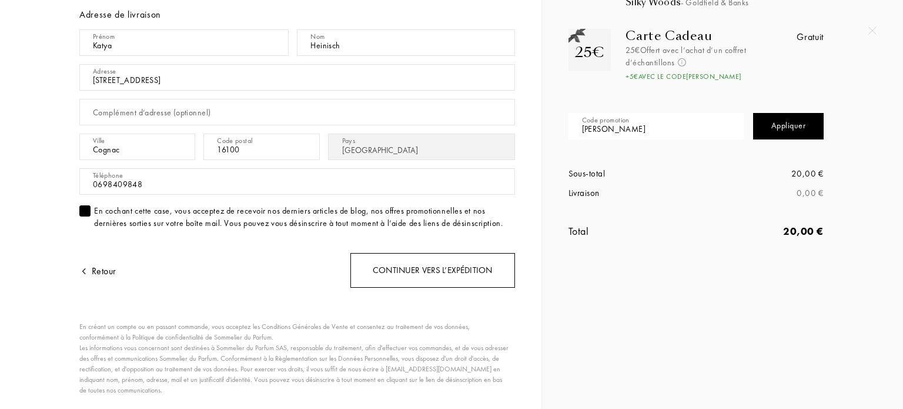
click at [413, 278] on div "Continuer vers l’expédition" at bounding box center [432, 270] width 165 height 35
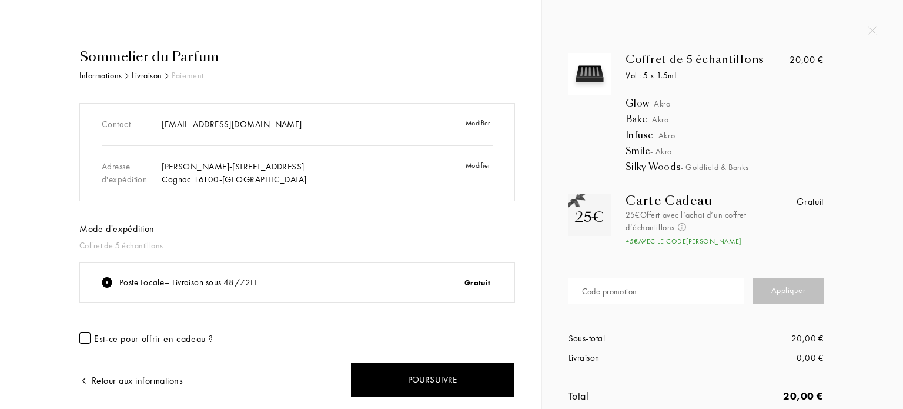
click at [81, 336] on div at bounding box center [84, 337] width 11 height 11
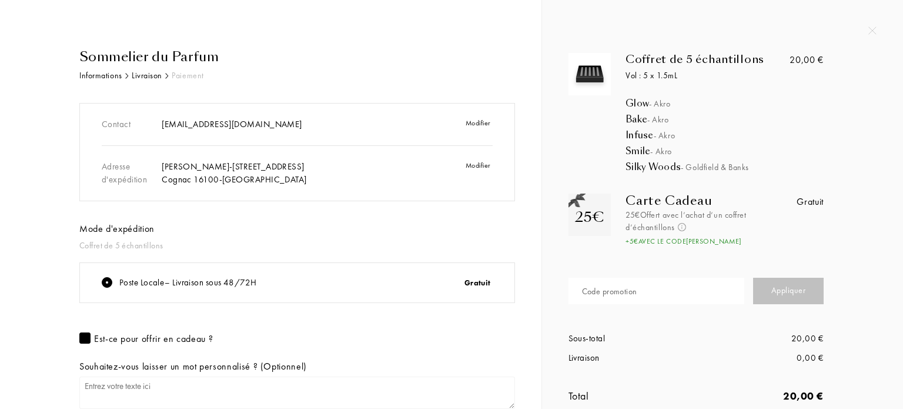
click at [81, 336] on div at bounding box center [84, 337] width 11 height 11
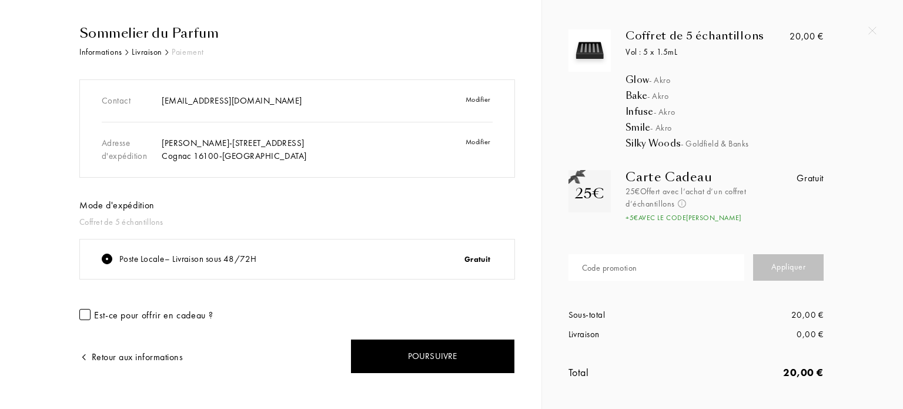
click at [208, 291] on div "Poste Locale – Livraison sous 48/72H Gratuit Est-ce pour offrir en cadeau ?" at bounding box center [297, 282] width 436 height 86
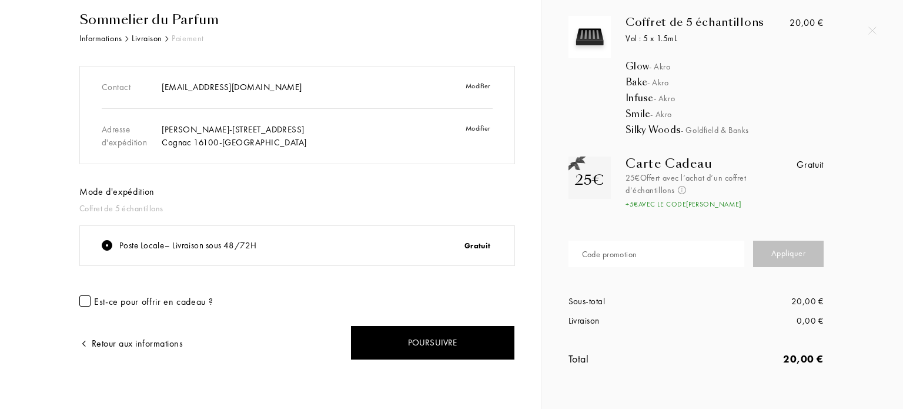
click at [79, 298] on div at bounding box center [84, 300] width 11 height 11
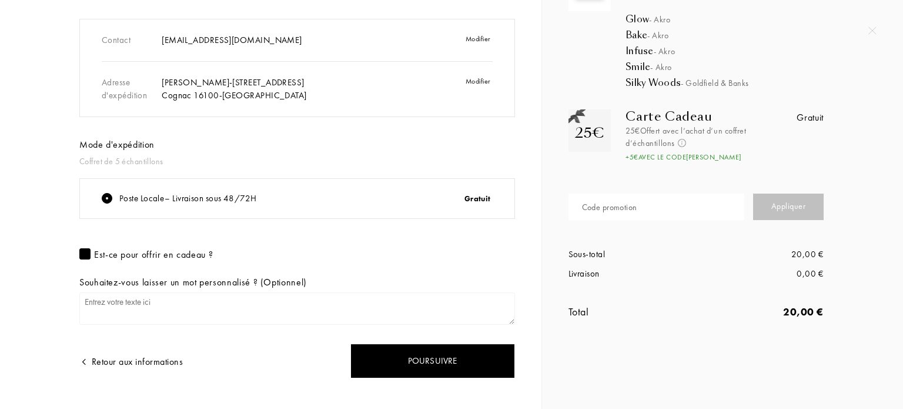
scroll to position [102, 0]
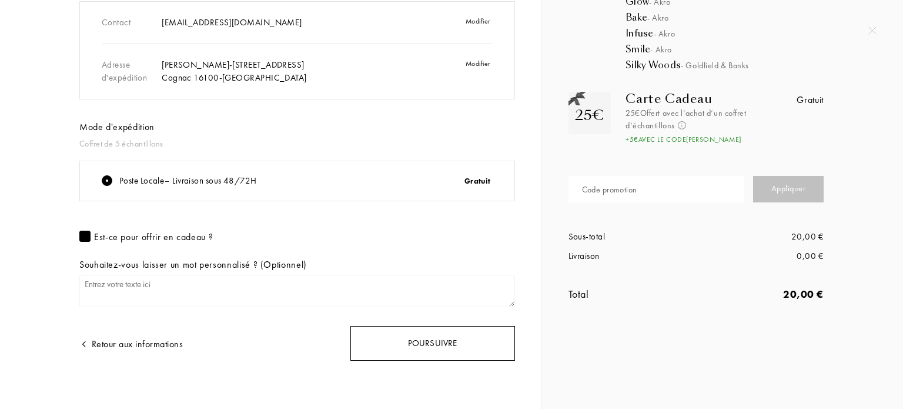
click at [421, 347] on div "Poursuivre" at bounding box center [432, 343] width 165 height 35
